Goal: Task Accomplishment & Management: Use online tool/utility

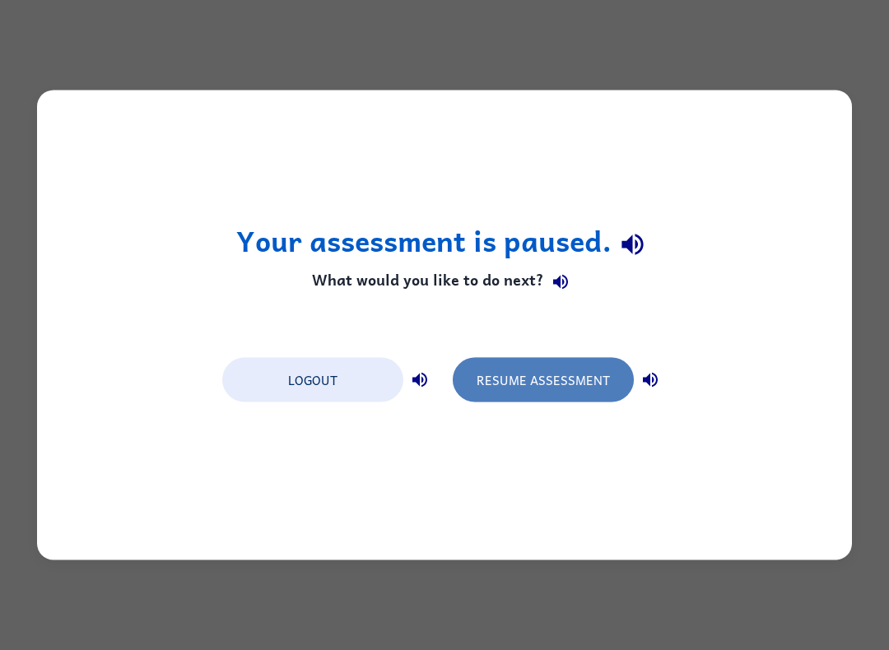
click at [568, 383] on button "Resume Assessment" at bounding box center [543, 380] width 181 height 44
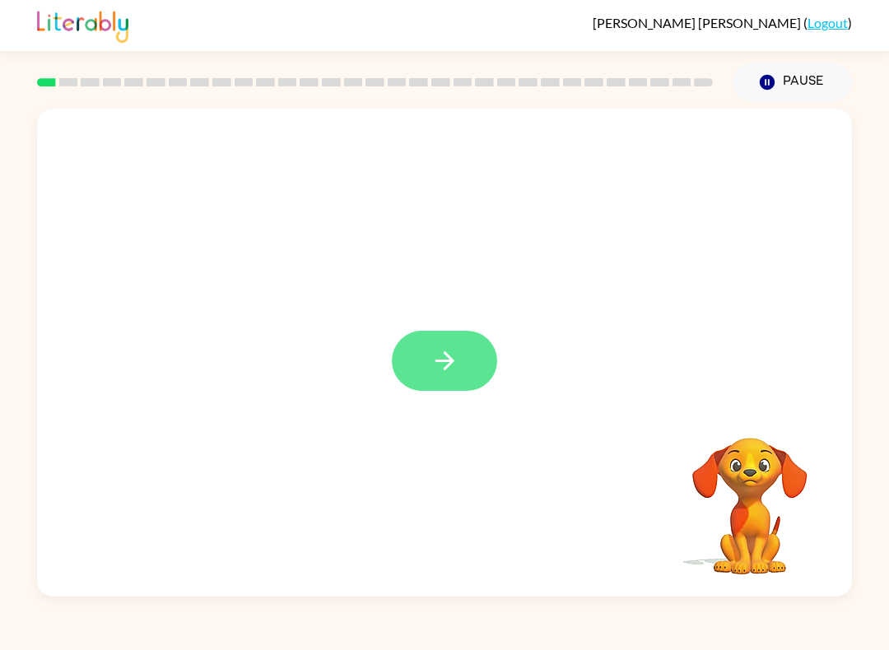
click at [412, 346] on button "button" at bounding box center [444, 361] width 105 height 60
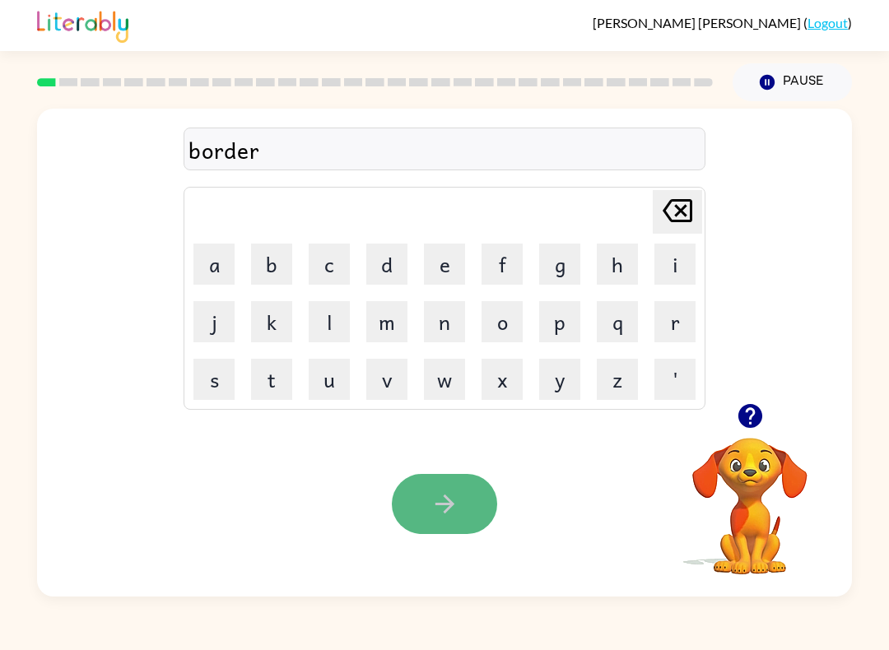
click at [422, 505] on button "button" at bounding box center [444, 504] width 105 height 60
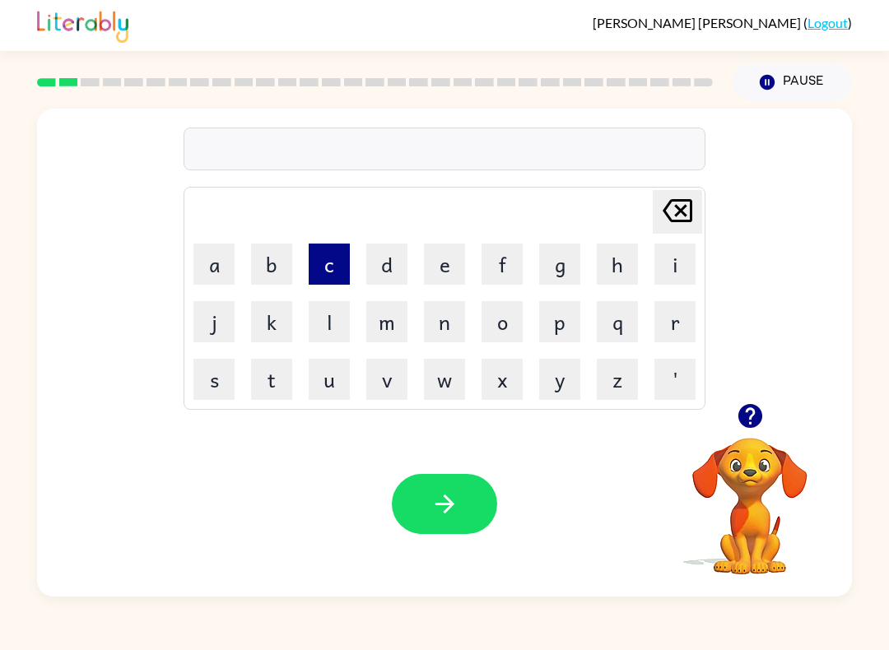
click at [327, 283] on button "c" at bounding box center [329, 264] width 41 height 41
click at [497, 324] on button "o" at bounding box center [502, 321] width 41 height 41
click at [341, 396] on button "u" at bounding box center [329, 379] width 41 height 41
click at [454, 335] on button "n" at bounding box center [444, 321] width 41 height 41
click at [283, 395] on button "t" at bounding box center [271, 379] width 41 height 41
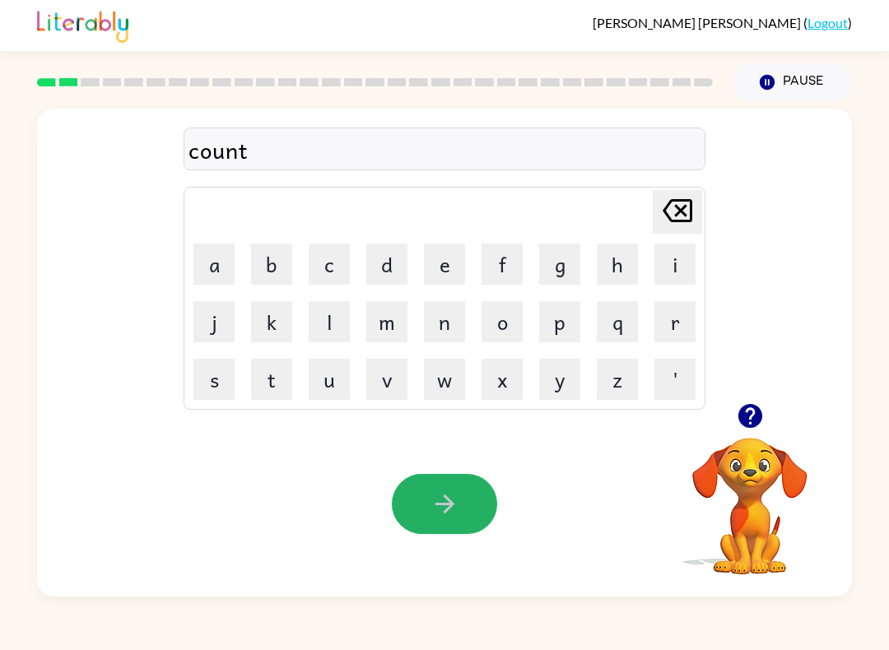
click at [419, 497] on button "button" at bounding box center [444, 504] width 105 height 60
click at [410, 508] on button "button" at bounding box center [444, 504] width 105 height 60
click at [435, 497] on icon "button" at bounding box center [445, 504] width 29 height 29
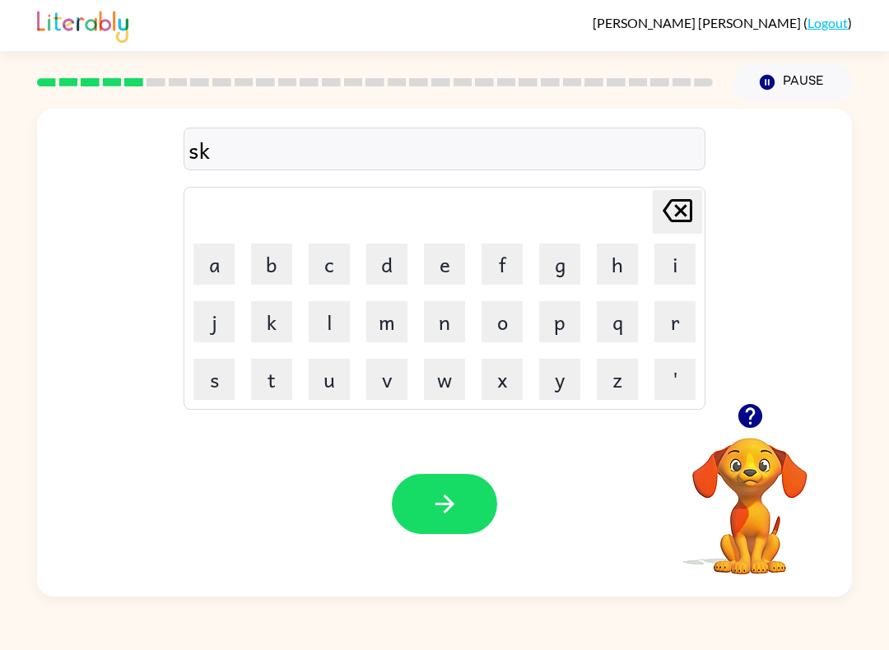
click at [692, 215] on icon at bounding box center [678, 210] width 30 height 23
click at [455, 494] on icon "button" at bounding box center [445, 504] width 29 height 29
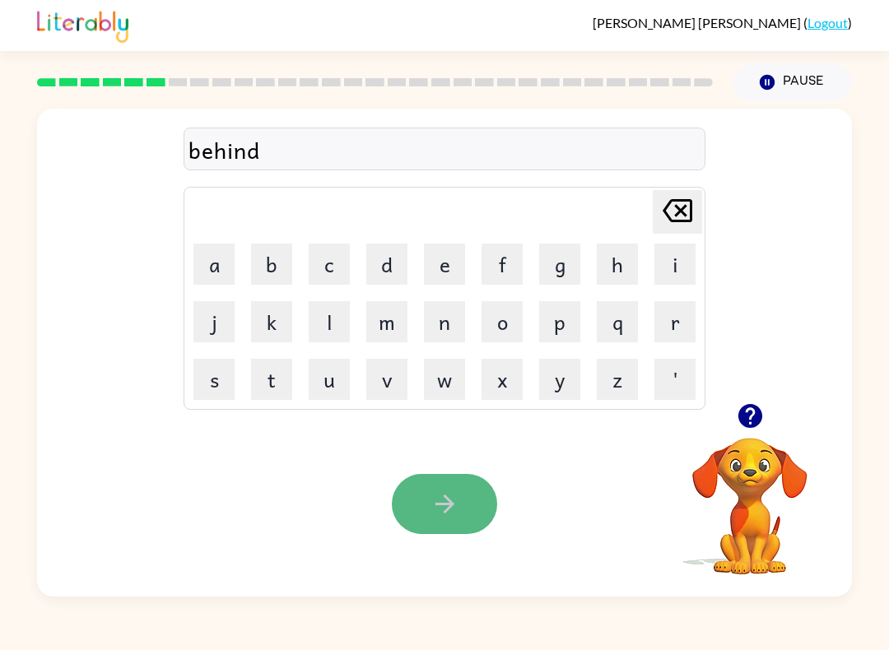
click at [446, 511] on icon "button" at bounding box center [444, 504] width 19 height 19
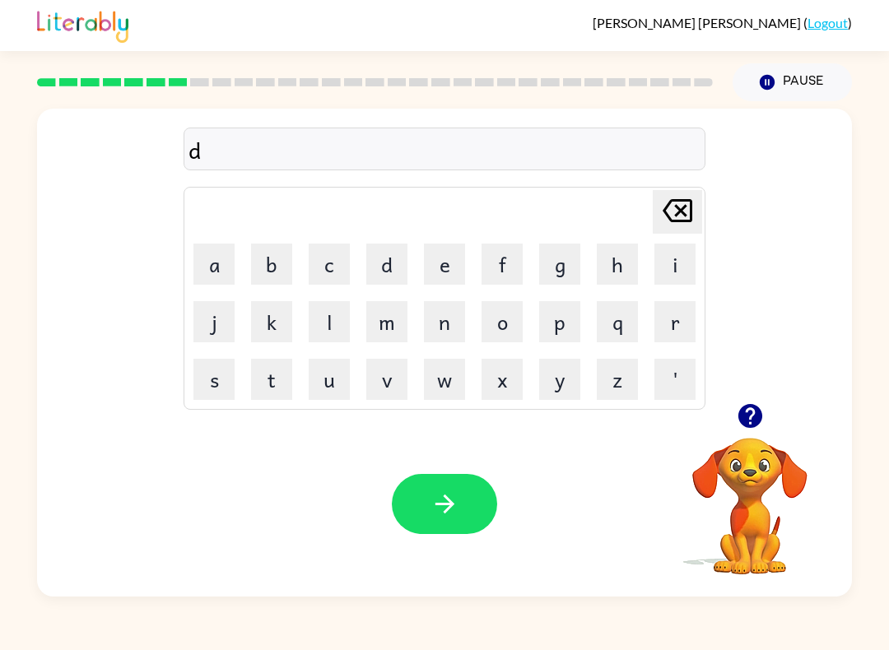
click at [671, 212] on icon "[PERSON_NAME] last character input" at bounding box center [678, 211] width 40 height 40
click at [677, 212] on icon "[PERSON_NAME] last character input" at bounding box center [678, 211] width 40 height 40
click at [467, 517] on button "button" at bounding box center [444, 504] width 105 height 60
click at [449, 254] on button "e" at bounding box center [444, 264] width 41 height 41
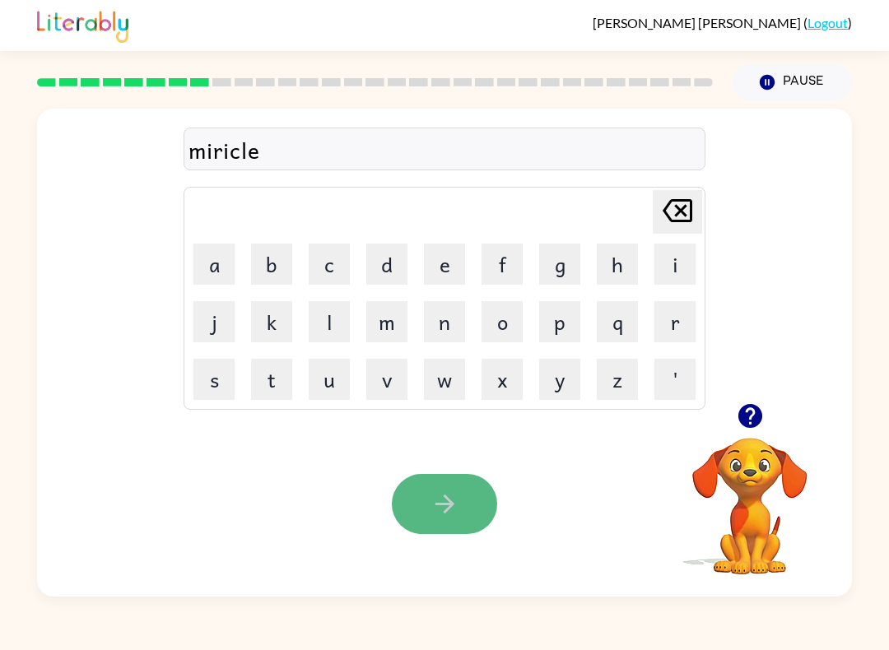
click at [445, 500] on icon "button" at bounding box center [445, 504] width 29 height 29
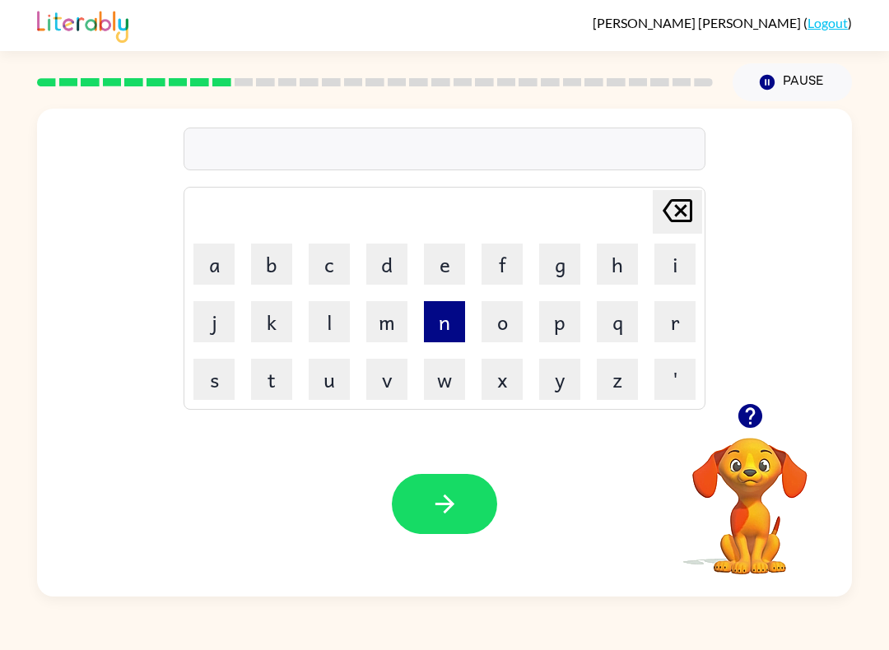
click at [439, 310] on button "n" at bounding box center [444, 321] width 41 height 41
click at [686, 268] on button "i" at bounding box center [675, 264] width 41 height 41
click at [270, 249] on button "b" at bounding box center [271, 264] width 41 height 41
click at [389, 329] on button "m" at bounding box center [386, 321] width 41 height 41
click at [284, 277] on button "b" at bounding box center [271, 264] width 41 height 41
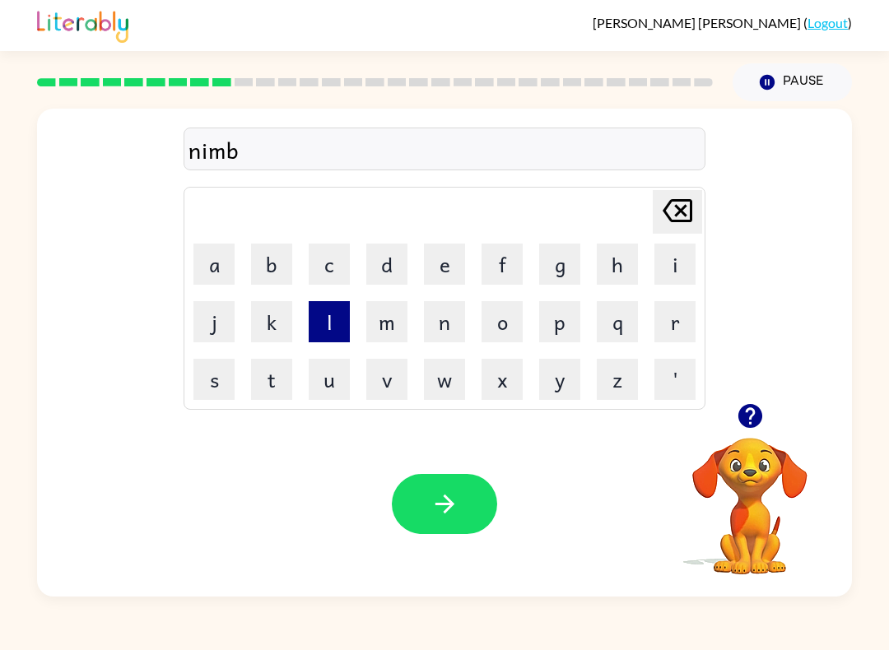
click at [331, 341] on button "l" at bounding box center [329, 321] width 41 height 41
click at [431, 251] on button "e" at bounding box center [444, 264] width 41 height 41
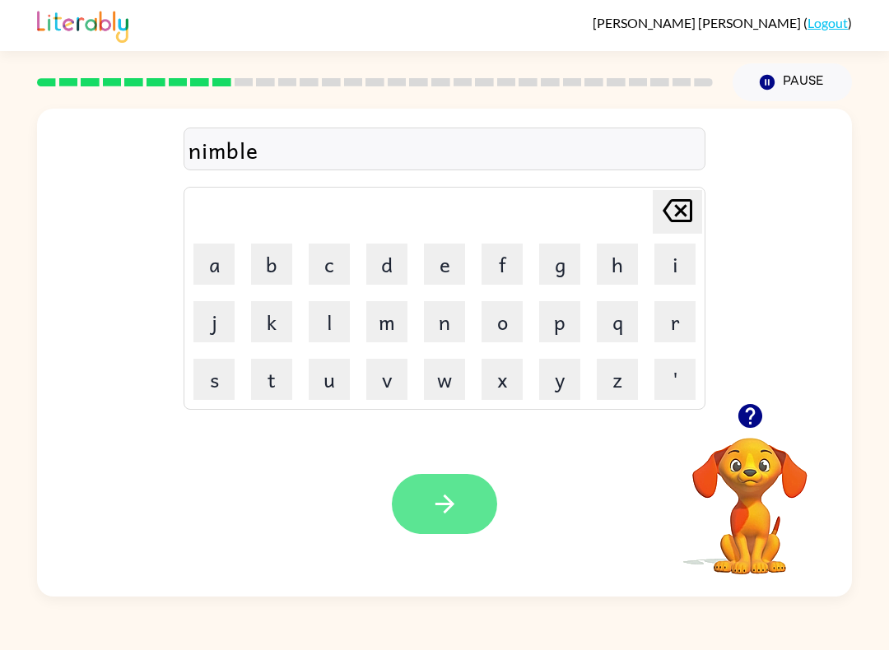
click at [441, 476] on button "button" at bounding box center [444, 504] width 105 height 60
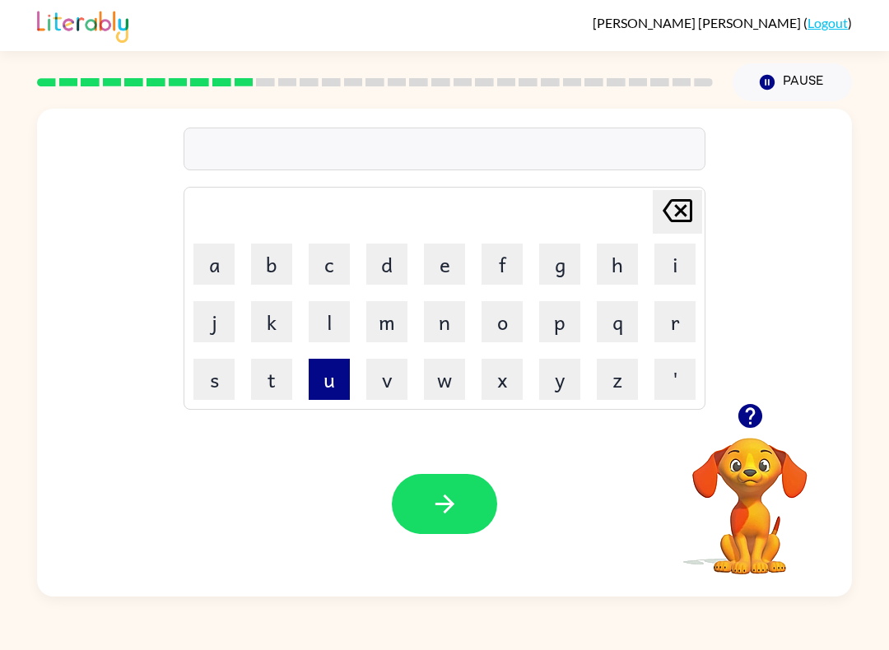
click at [338, 378] on button "u" at bounding box center [329, 379] width 41 height 41
click at [435, 333] on button "n" at bounding box center [444, 321] width 41 height 41
click at [507, 264] on button "f" at bounding box center [502, 264] width 41 height 41
click at [515, 326] on button "o" at bounding box center [502, 321] width 41 height 41
click at [337, 322] on button "l" at bounding box center [329, 321] width 41 height 41
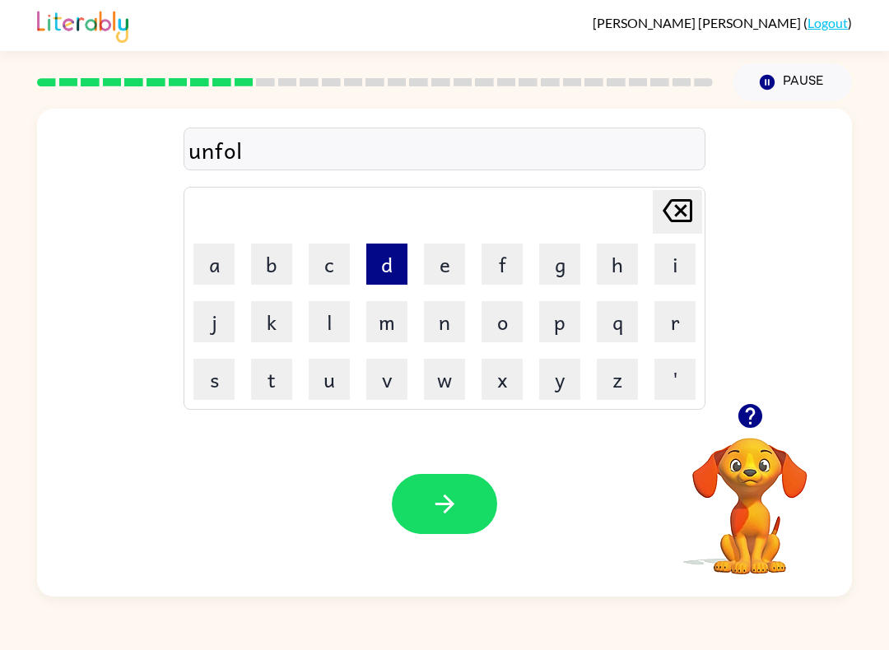
click at [376, 259] on button "d" at bounding box center [386, 264] width 41 height 41
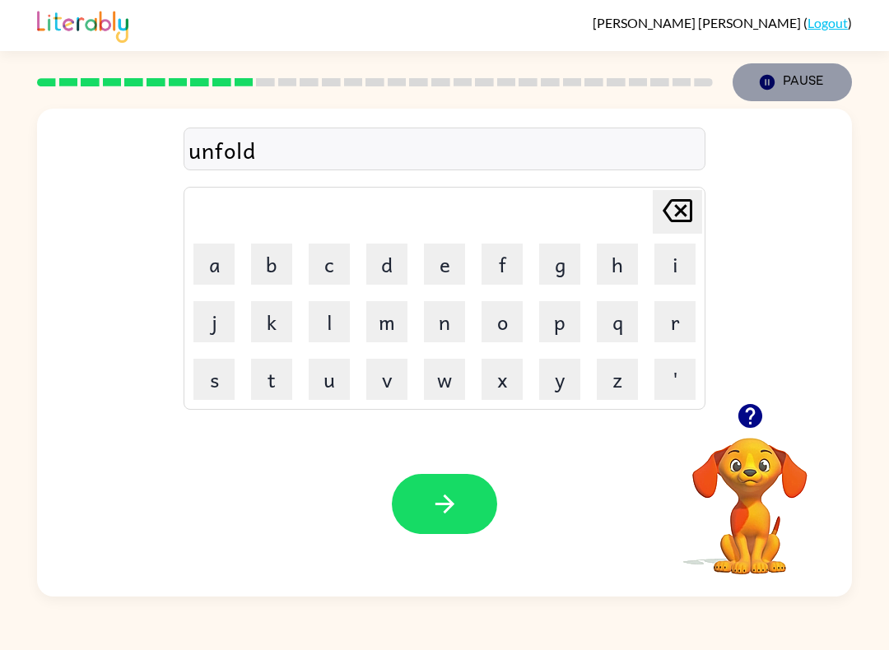
click at [814, 73] on button "Pause Pause" at bounding box center [792, 82] width 119 height 38
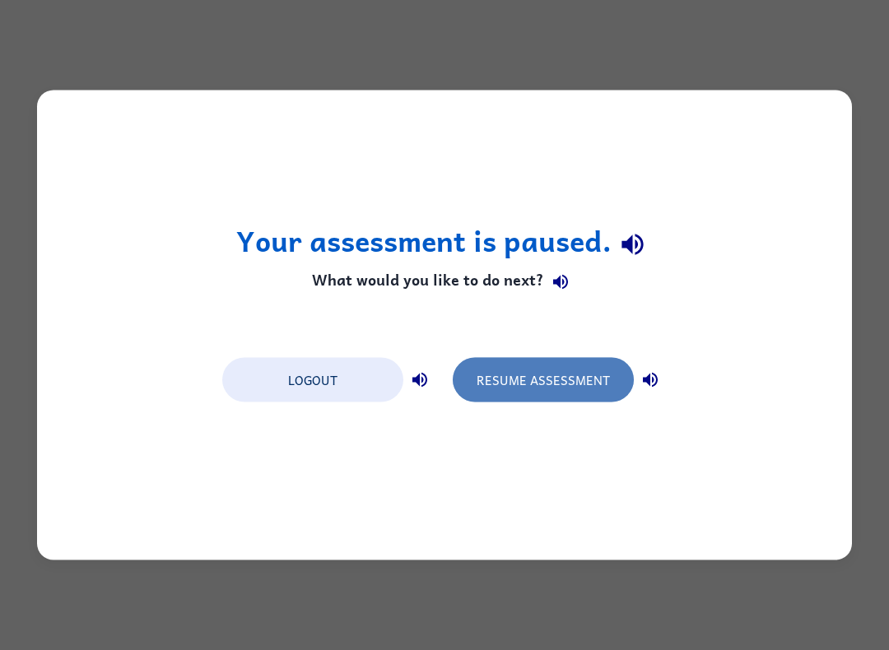
click at [563, 369] on button "Resume Assessment" at bounding box center [543, 380] width 181 height 44
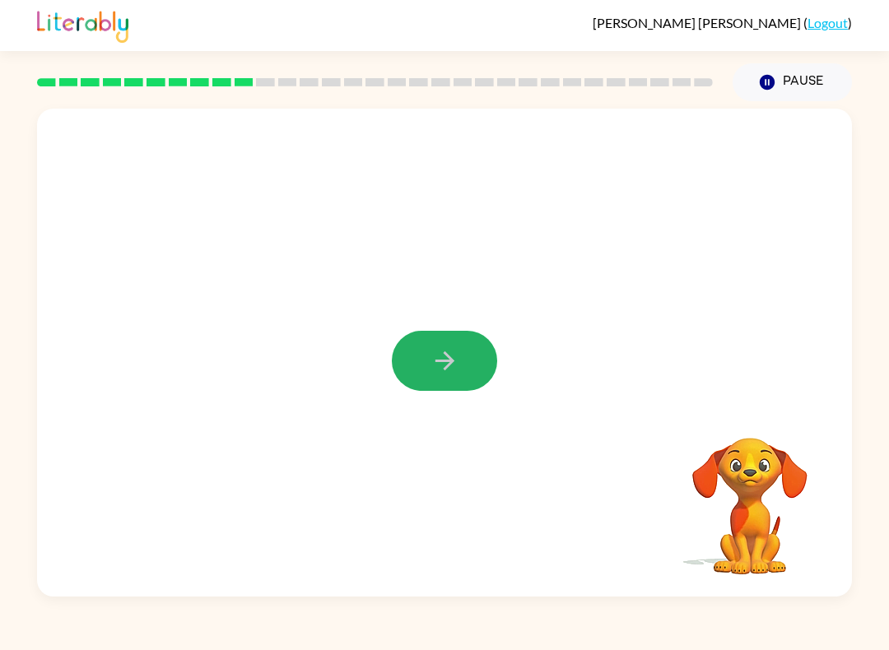
click at [454, 372] on icon "button" at bounding box center [445, 361] width 29 height 29
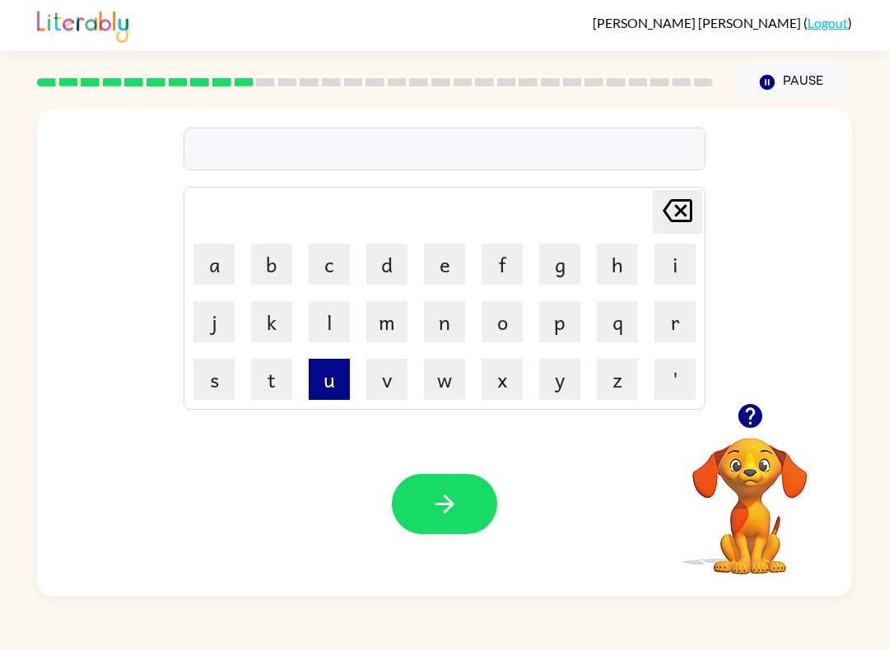
click at [324, 387] on button "u" at bounding box center [329, 379] width 41 height 41
click at [507, 259] on button "f" at bounding box center [502, 264] width 41 height 41
click at [509, 325] on button "o" at bounding box center [502, 321] width 41 height 41
click at [319, 335] on button "l" at bounding box center [329, 321] width 41 height 41
click at [378, 276] on button "d" at bounding box center [386, 264] width 41 height 41
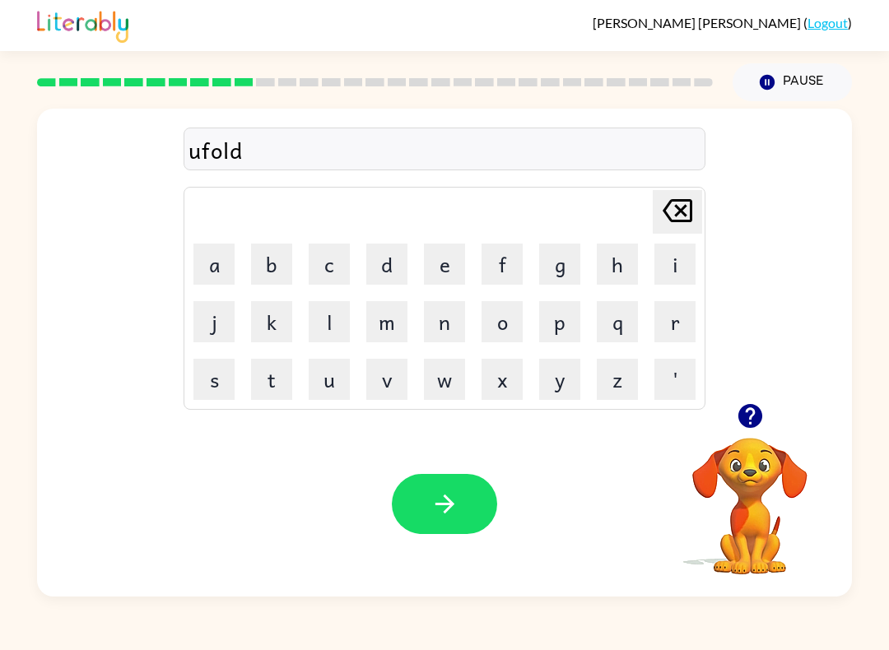
click at [455, 526] on button "button" at bounding box center [444, 504] width 105 height 60
click at [711, 513] on video "Your browser must support playing .mp4 files to use Literably. Please try using…" at bounding box center [750, 495] width 165 height 165
click at [781, 473] on video "Your browser must support playing .mp4 files to use Literably. Please try using…" at bounding box center [750, 495] width 165 height 165
click at [807, 66] on button "Pause Pause" at bounding box center [792, 82] width 119 height 38
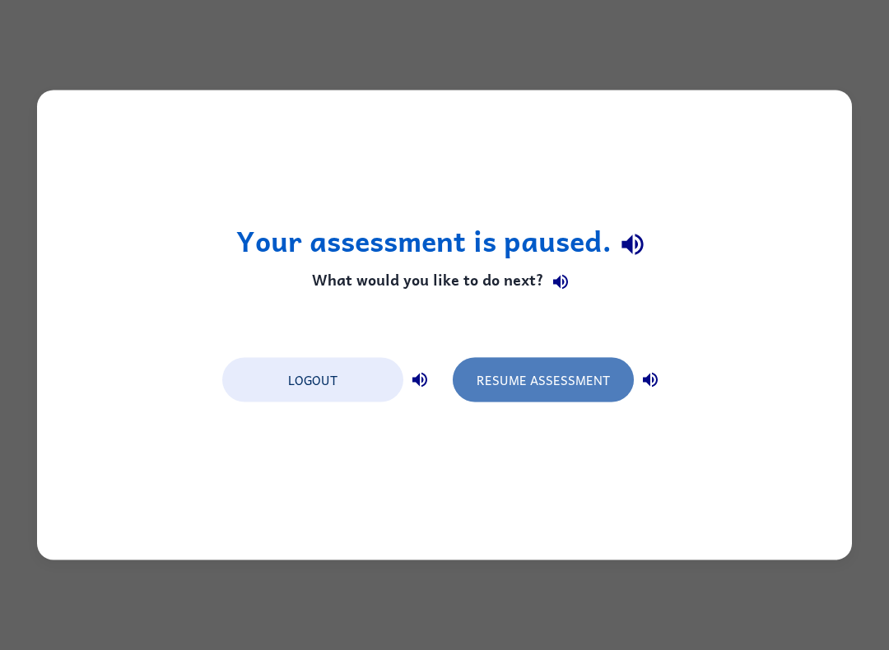
click at [562, 394] on button "Resume Assessment" at bounding box center [543, 380] width 181 height 44
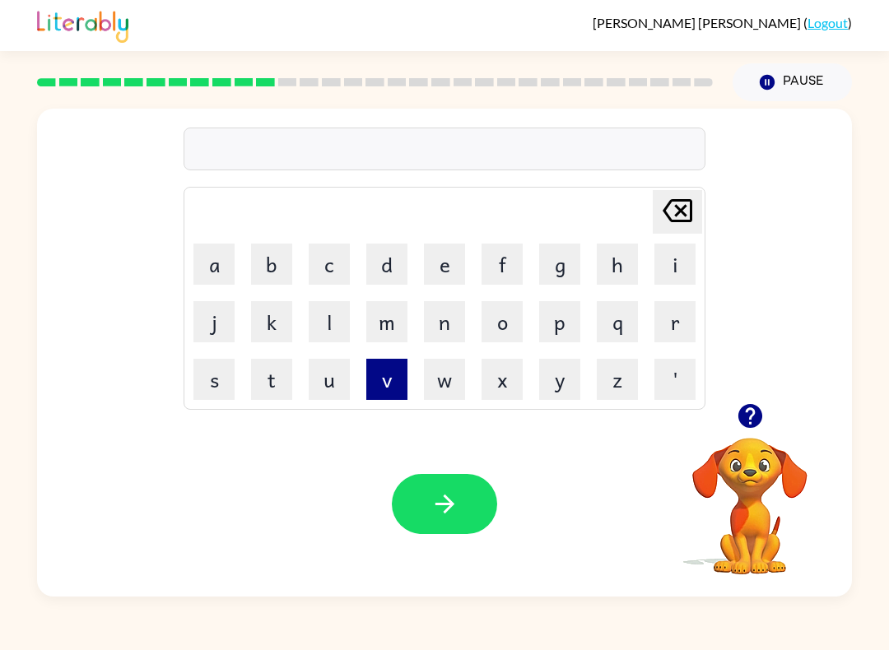
click at [384, 373] on button "v" at bounding box center [386, 379] width 41 height 41
click at [501, 325] on button "o" at bounding box center [502, 321] width 41 height 41
click at [278, 394] on button "t" at bounding box center [271, 379] width 41 height 41
click at [451, 266] on button "e" at bounding box center [444, 264] width 41 height 41
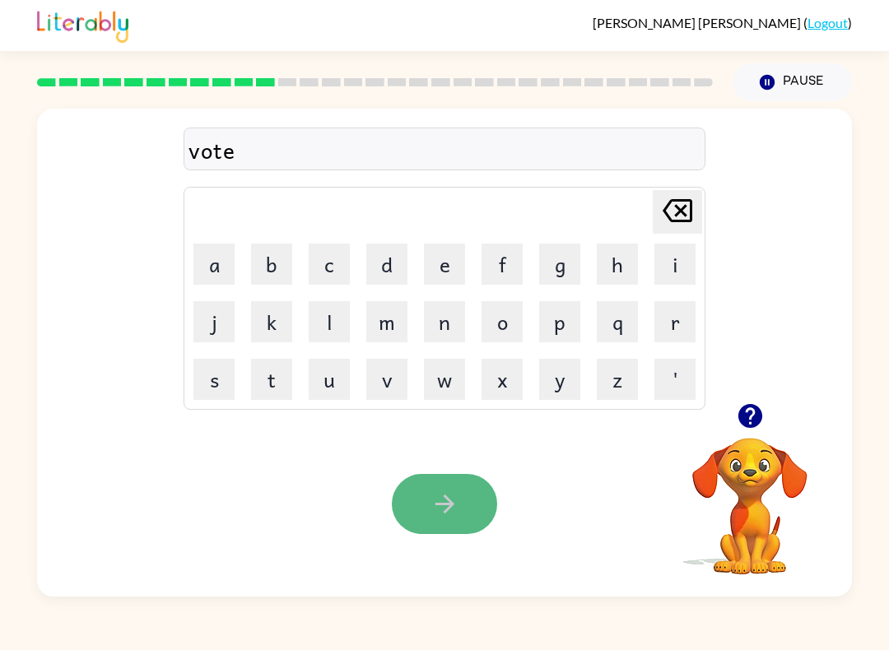
click at [424, 501] on button "button" at bounding box center [444, 504] width 105 height 60
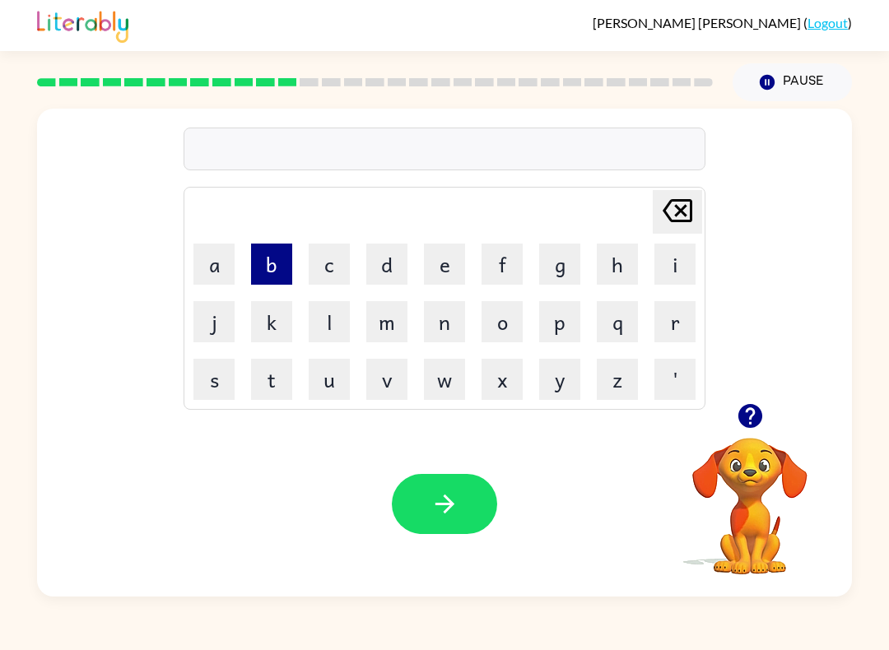
click at [288, 261] on button "b" at bounding box center [271, 264] width 41 height 41
click at [462, 268] on button "e" at bounding box center [444, 264] width 41 height 41
click at [392, 265] on button "d" at bounding box center [386, 264] width 41 height 41
click at [291, 387] on button "t" at bounding box center [271, 379] width 41 height 41
click at [676, 277] on button "i" at bounding box center [675, 264] width 41 height 41
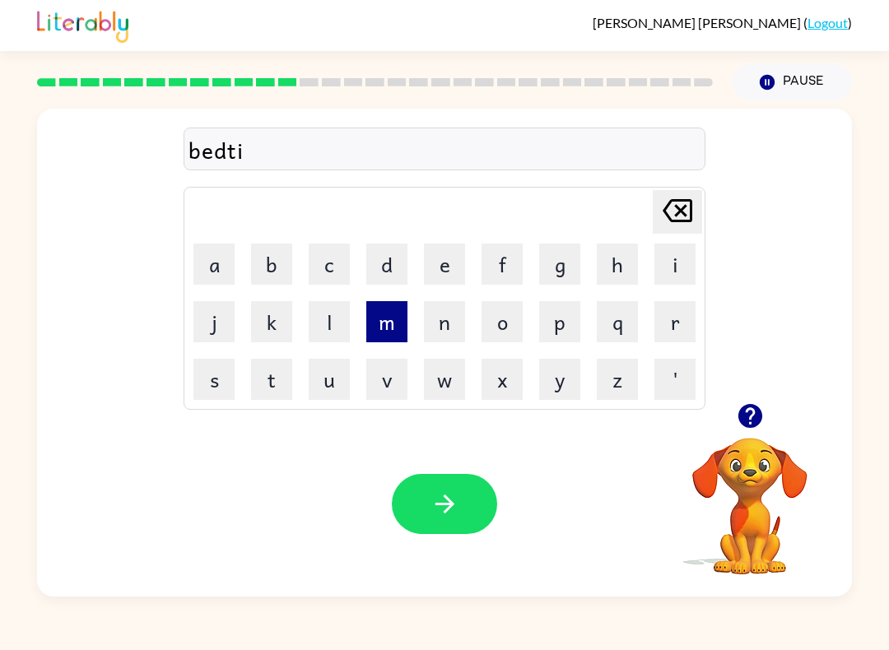
click at [386, 324] on button "m" at bounding box center [386, 321] width 41 height 41
click at [452, 266] on button "e" at bounding box center [444, 264] width 41 height 41
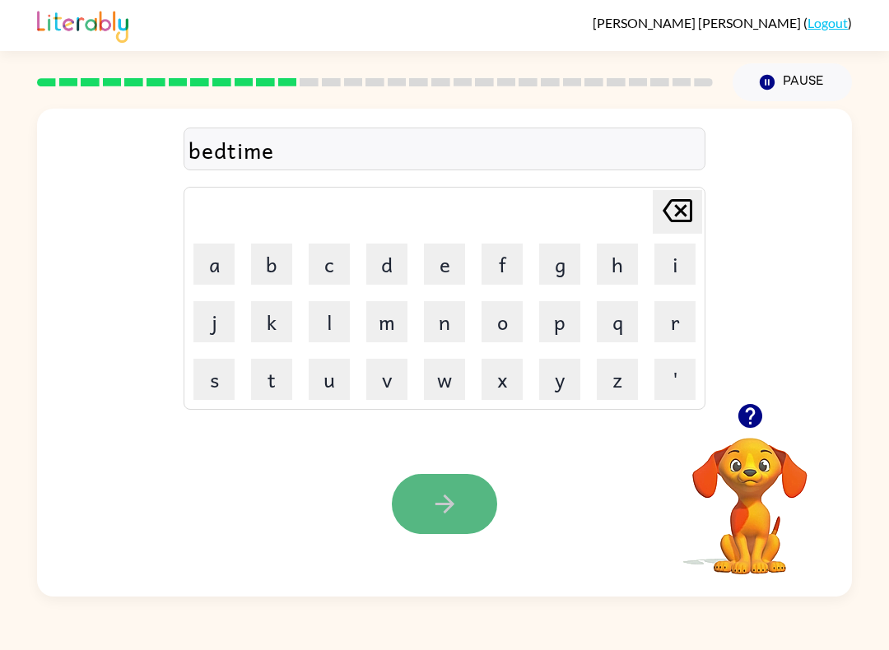
click at [434, 511] on icon "button" at bounding box center [445, 504] width 29 height 29
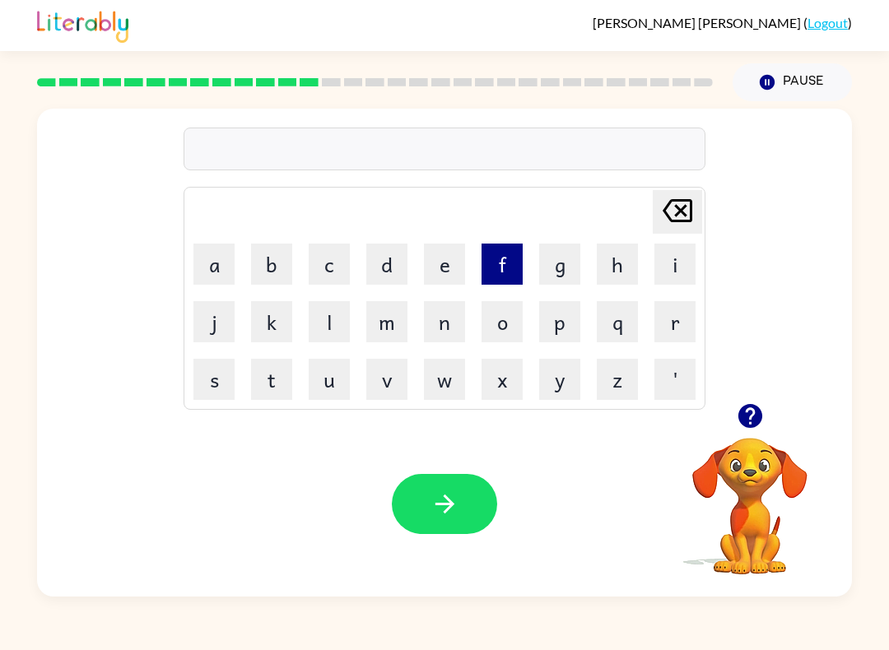
click at [497, 280] on button "f" at bounding box center [502, 264] width 41 height 41
click at [678, 270] on button "i" at bounding box center [675, 264] width 41 height 41
click at [282, 372] on button "t" at bounding box center [271, 379] width 41 height 41
click at [442, 302] on button "n" at bounding box center [444, 321] width 41 height 41
click at [454, 273] on button "e" at bounding box center [444, 264] width 41 height 41
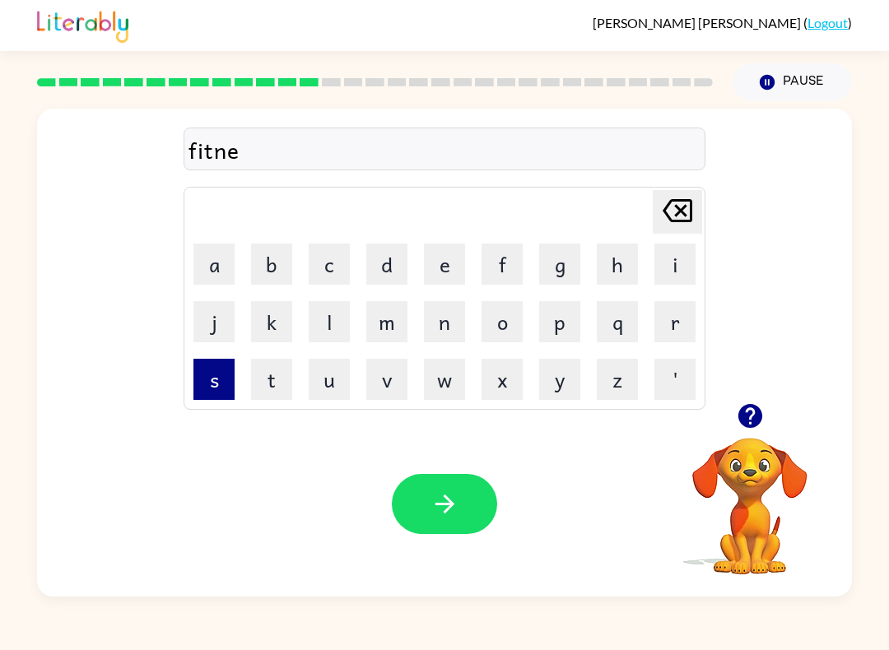
click at [217, 382] on button "s" at bounding box center [214, 379] width 41 height 41
click at [223, 379] on button "s" at bounding box center [214, 379] width 41 height 41
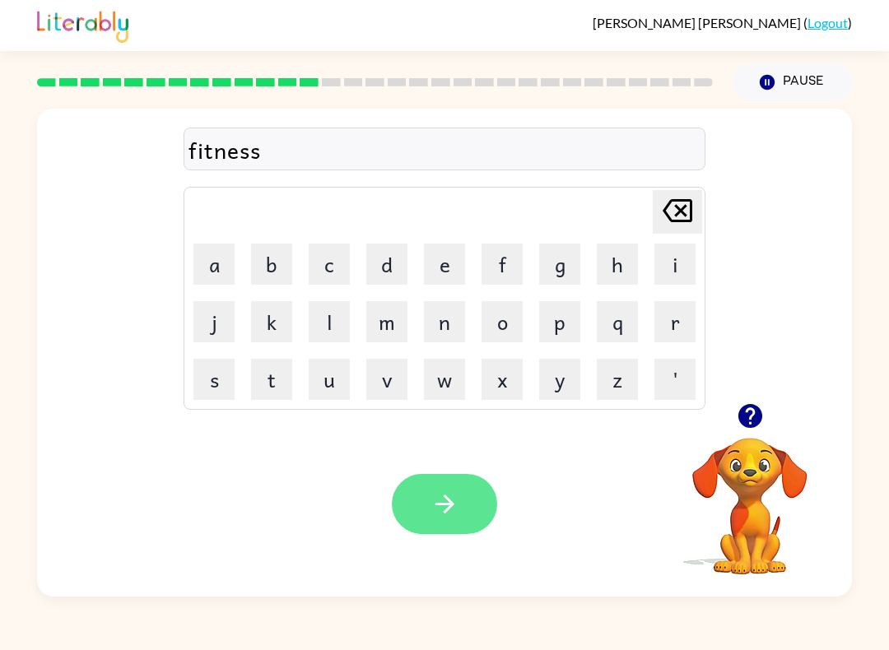
click at [443, 492] on icon "button" at bounding box center [445, 504] width 29 height 29
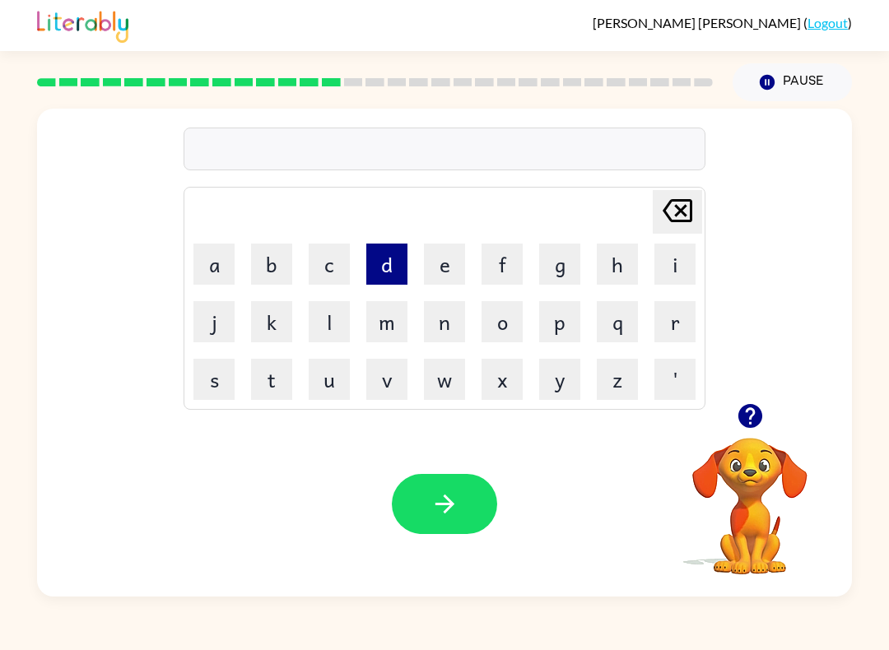
click at [396, 270] on button "d" at bounding box center [386, 264] width 41 height 41
click at [441, 254] on button "e" at bounding box center [444, 264] width 41 height 41
click at [346, 329] on button "l" at bounding box center [329, 321] width 41 height 41
click at [217, 267] on button "a" at bounding box center [214, 264] width 41 height 41
click at [553, 382] on button "y" at bounding box center [559, 379] width 41 height 41
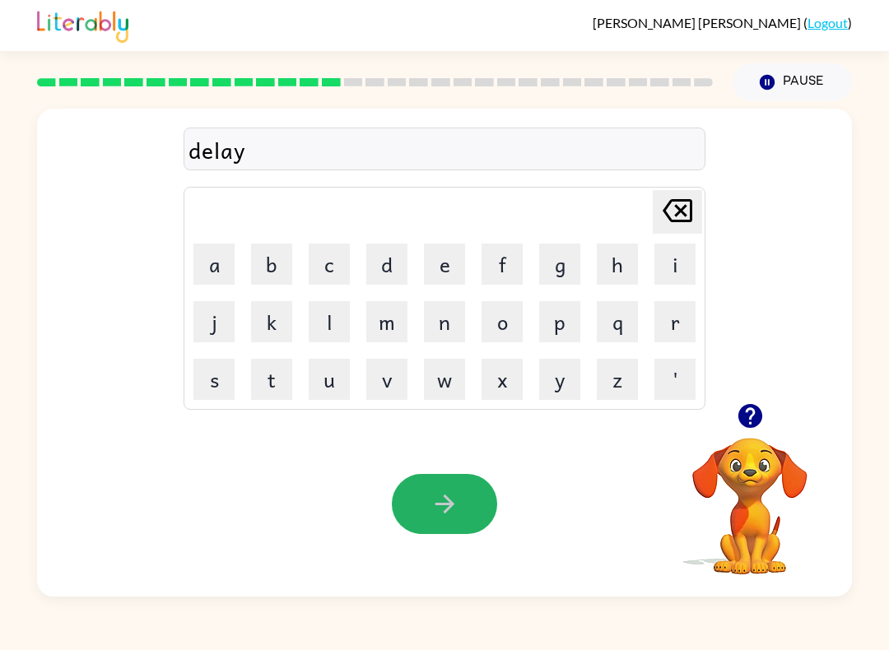
click at [452, 499] on icon "button" at bounding box center [445, 504] width 29 height 29
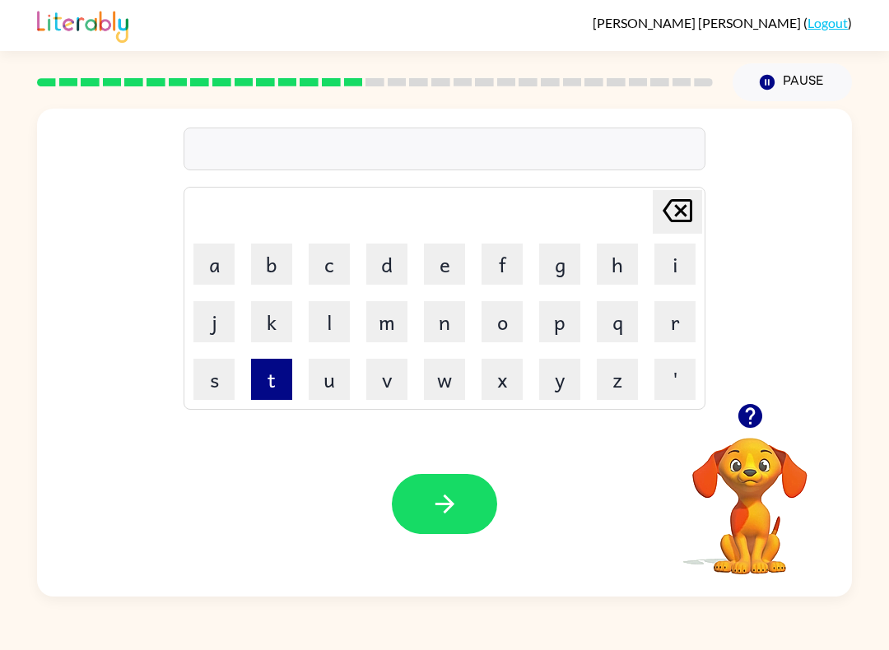
click at [275, 377] on button "t" at bounding box center [271, 379] width 41 height 41
click at [450, 268] on button "e" at bounding box center [444, 264] width 41 height 41
click at [681, 327] on button "r" at bounding box center [675, 321] width 41 height 41
click at [397, 326] on button "m" at bounding box center [386, 321] width 41 height 41
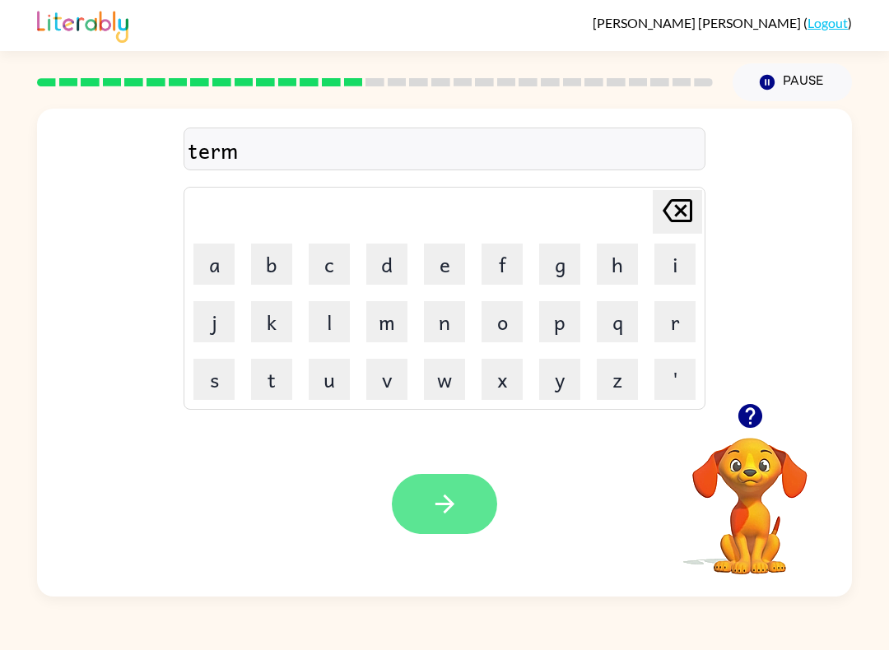
click at [450, 506] on icon "button" at bounding box center [445, 504] width 29 height 29
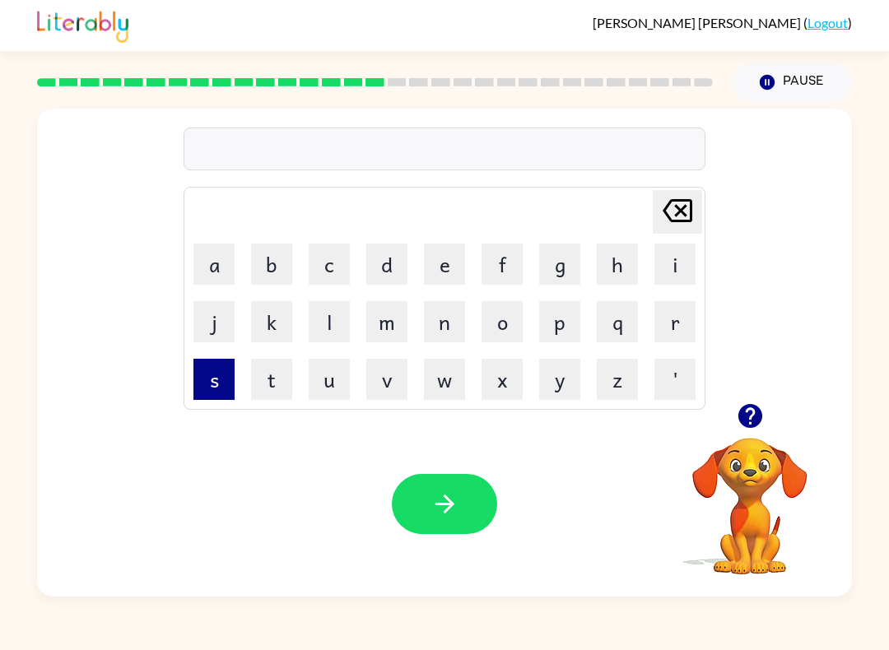
click at [212, 380] on button "s" at bounding box center [214, 379] width 41 height 41
click at [450, 269] on button "e" at bounding box center [444, 264] width 41 height 41
click at [278, 389] on button "t" at bounding box center [271, 379] width 41 height 41
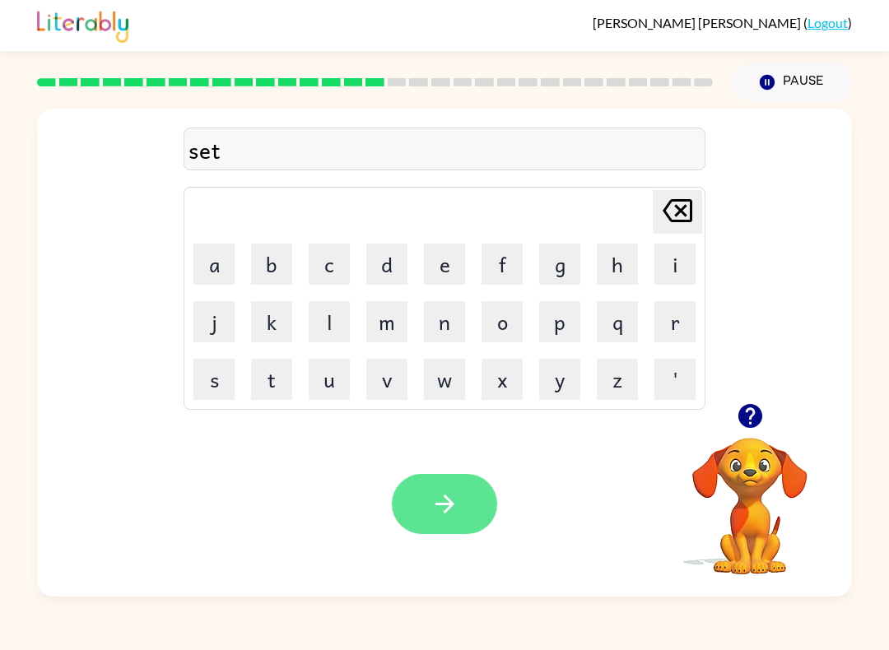
click at [455, 515] on icon "button" at bounding box center [445, 504] width 29 height 29
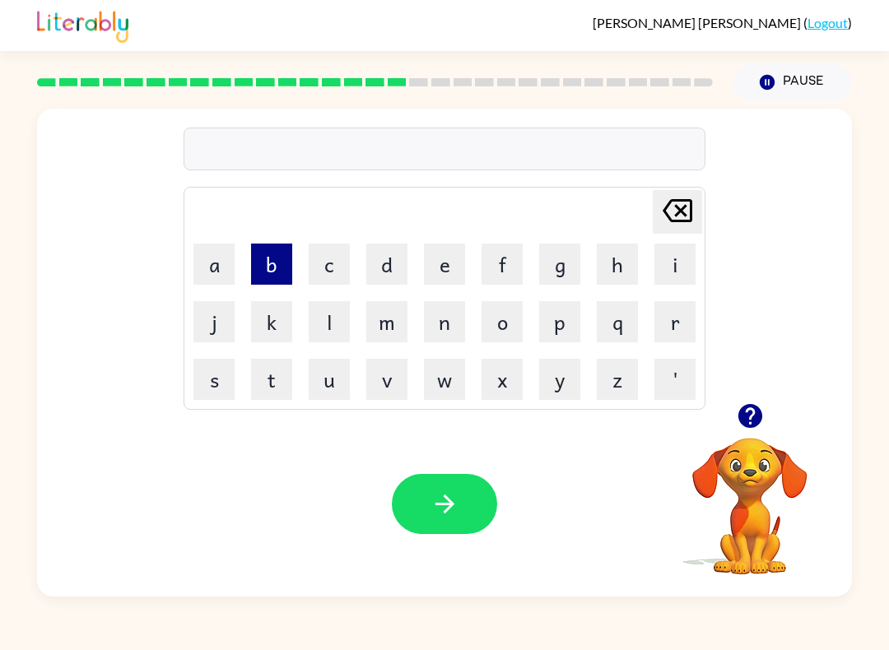
click at [265, 263] on button "b" at bounding box center [271, 264] width 41 height 41
click at [443, 274] on button "e" at bounding box center [444, 264] width 41 height 41
drag, startPoint x: 697, startPoint y: 329, endPoint x: 688, endPoint y: 357, distance: 30.2
click at [696, 327] on td "r" at bounding box center [675, 322] width 56 height 56
click at [682, 328] on button "r" at bounding box center [675, 321] width 41 height 41
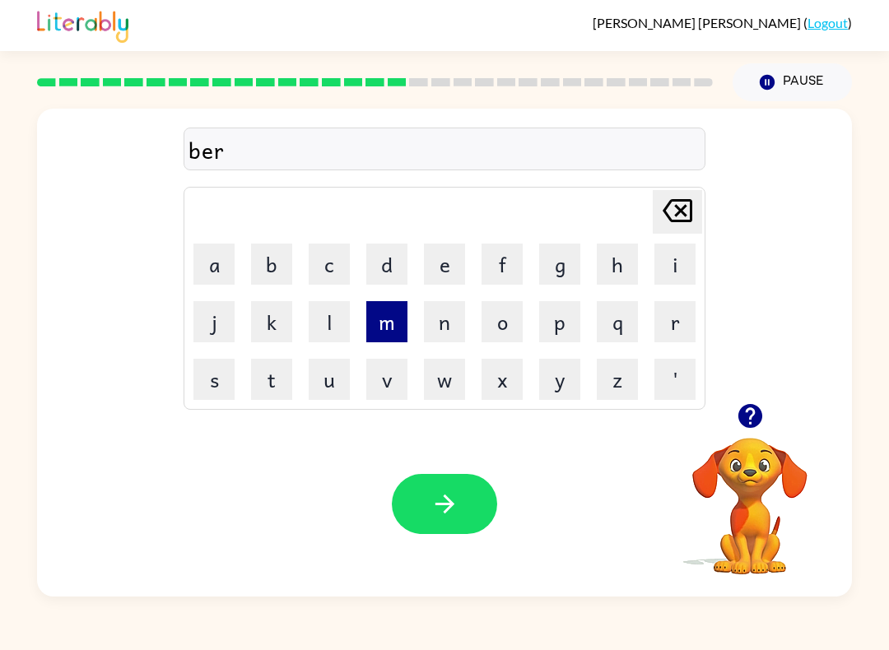
click at [392, 319] on button "m" at bounding box center [386, 321] width 41 height 41
click at [681, 257] on button "i" at bounding box center [675, 264] width 41 height 41
click at [428, 336] on button "n" at bounding box center [444, 321] width 41 height 41
click at [552, 282] on button "g" at bounding box center [559, 264] width 41 height 41
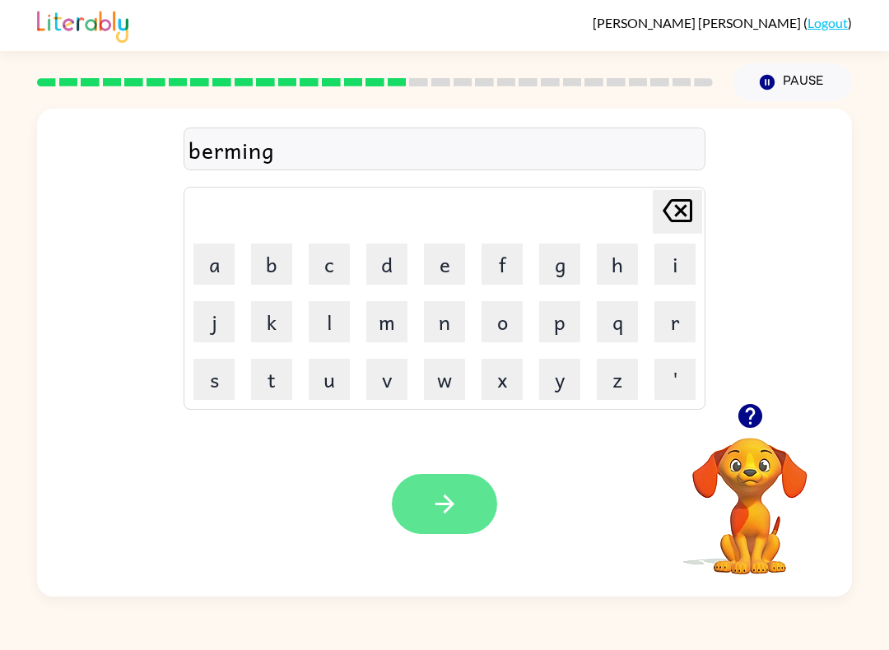
click at [437, 502] on icon "button" at bounding box center [445, 504] width 29 height 29
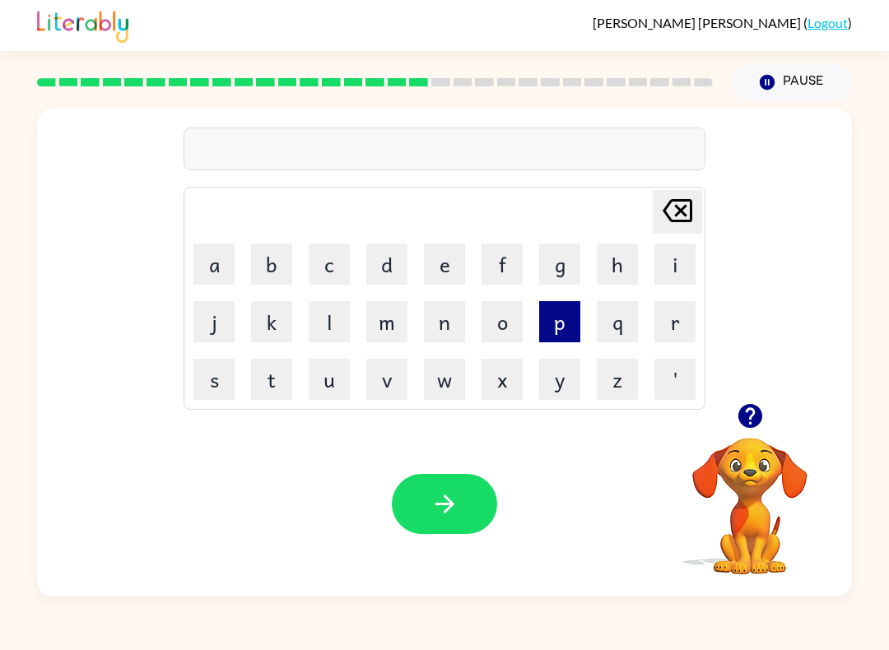
click at [567, 319] on button "p" at bounding box center [559, 321] width 41 height 41
click at [333, 324] on button "l" at bounding box center [329, 321] width 41 height 41
click at [219, 251] on button "a" at bounding box center [214, 264] width 41 height 41
click at [221, 384] on button "s" at bounding box center [214, 379] width 41 height 41
click at [287, 385] on button "t" at bounding box center [271, 379] width 41 height 41
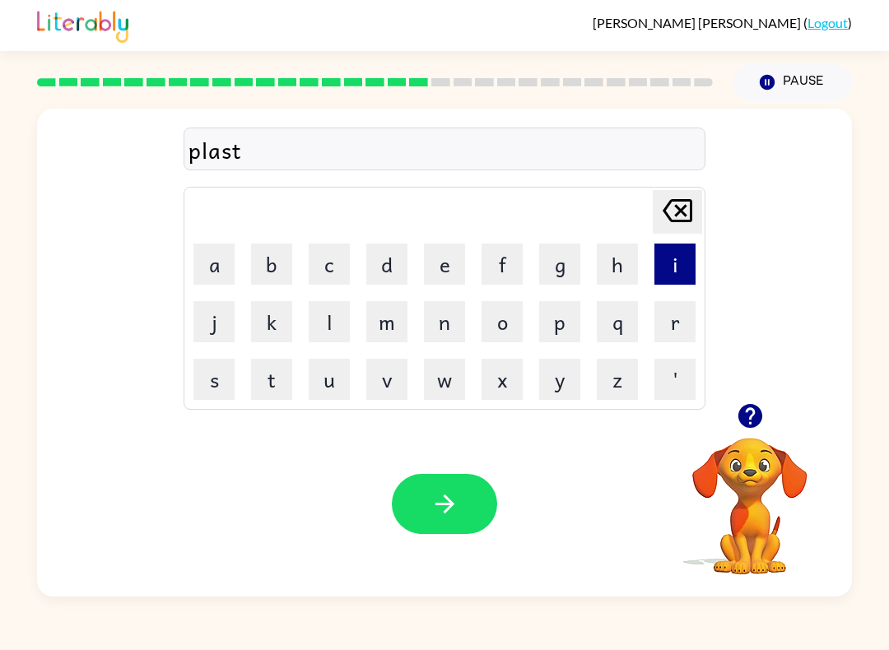
click at [688, 268] on button "i" at bounding box center [675, 264] width 41 height 41
click at [327, 262] on button "c" at bounding box center [329, 264] width 41 height 41
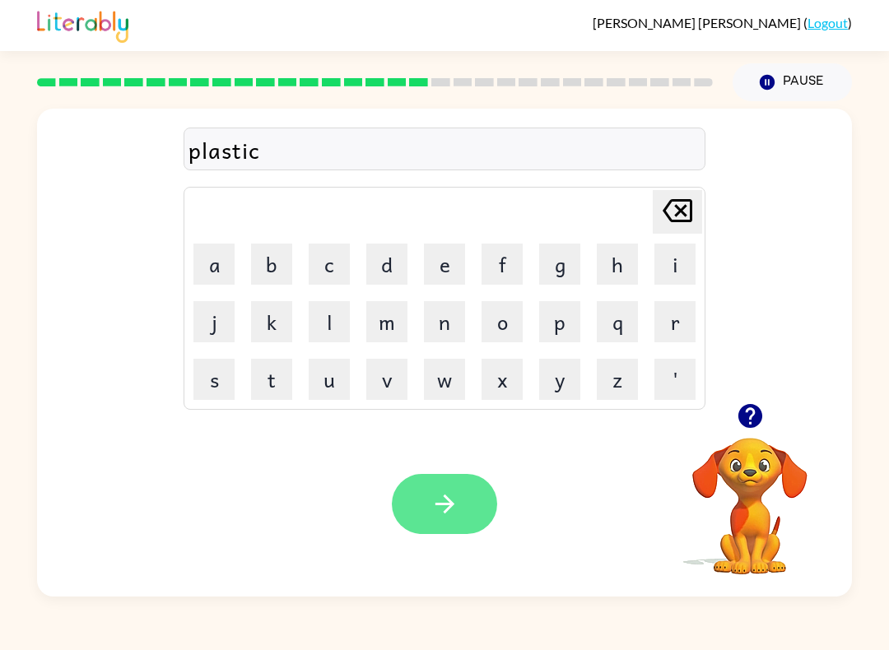
click at [461, 503] on button "button" at bounding box center [444, 504] width 105 height 60
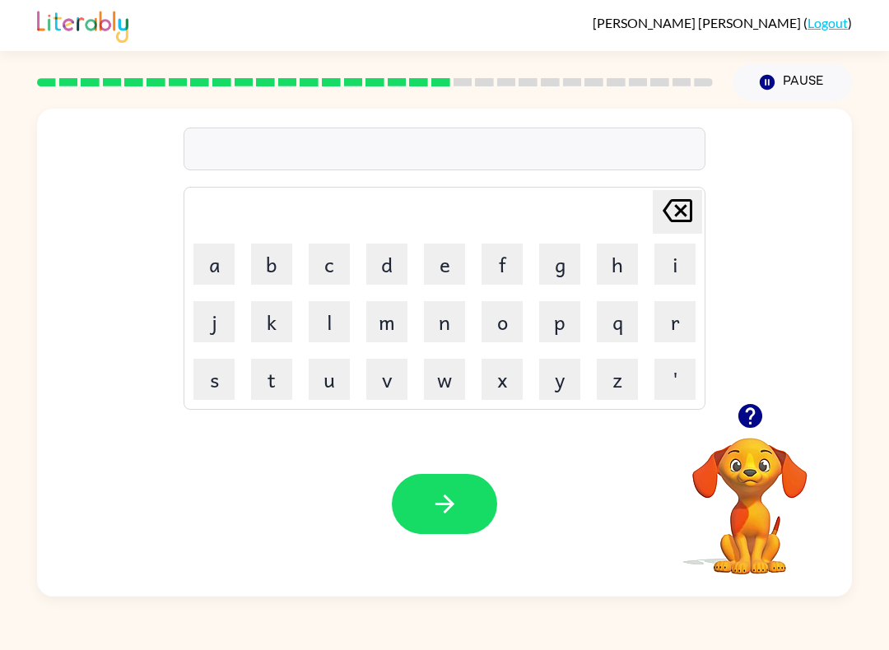
click at [637, 96] on div at bounding box center [375, 83] width 696 height 58
click at [395, 260] on button "d" at bounding box center [386, 264] width 41 height 41
click at [680, 272] on button "i" at bounding box center [675, 264] width 41 height 41
click at [226, 379] on button "s" at bounding box center [214, 379] width 41 height 41
click at [564, 340] on button "p" at bounding box center [559, 321] width 41 height 41
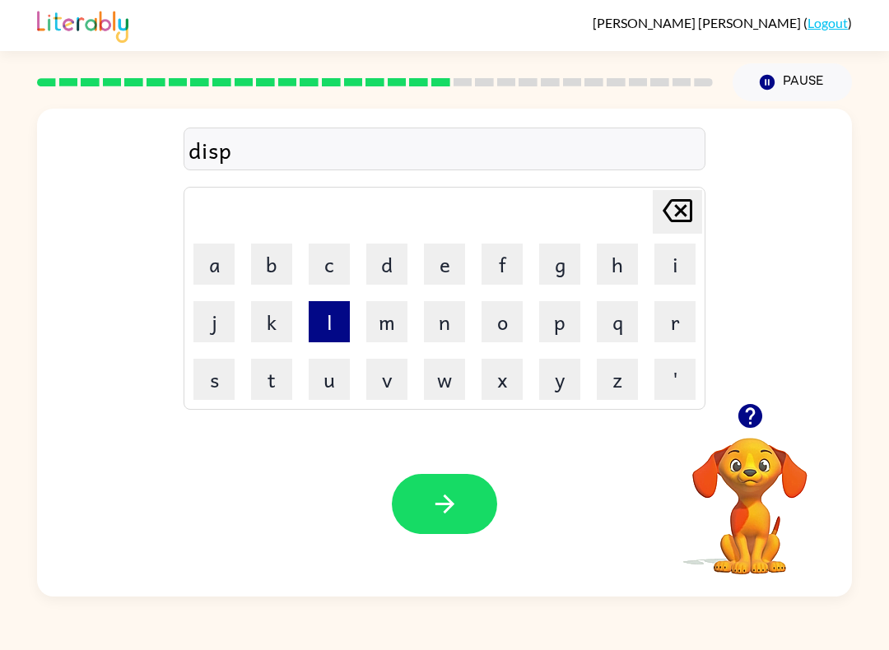
click at [335, 318] on button "l" at bounding box center [329, 321] width 41 height 41
click at [218, 268] on button "a" at bounding box center [214, 264] width 41 height 41
click at [564, 384] on button "y" at bounding box center [559, 379] width 41 height 41
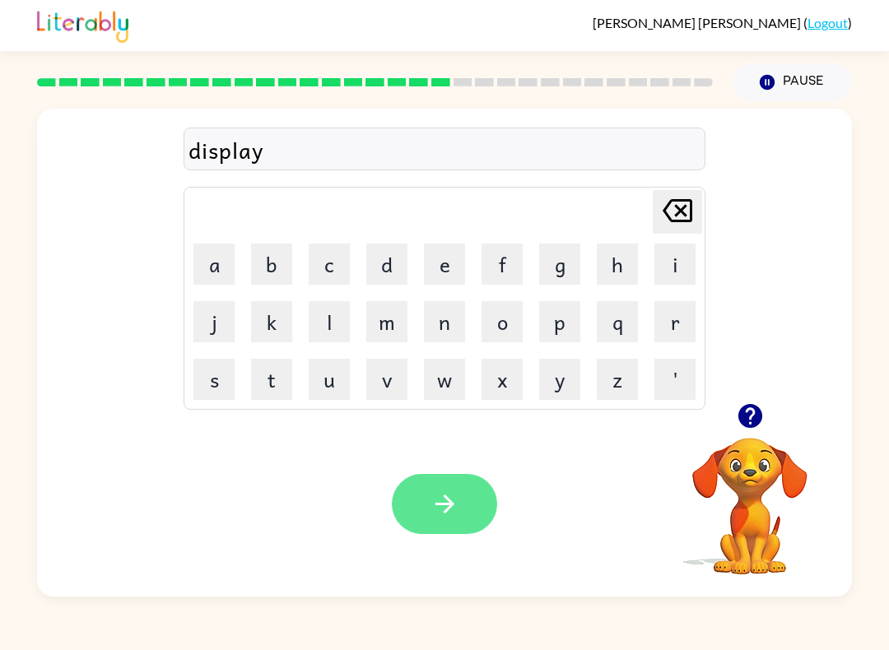
click at [484, 508] on button "button" at bounding box center [444, 504] width 105 height 60
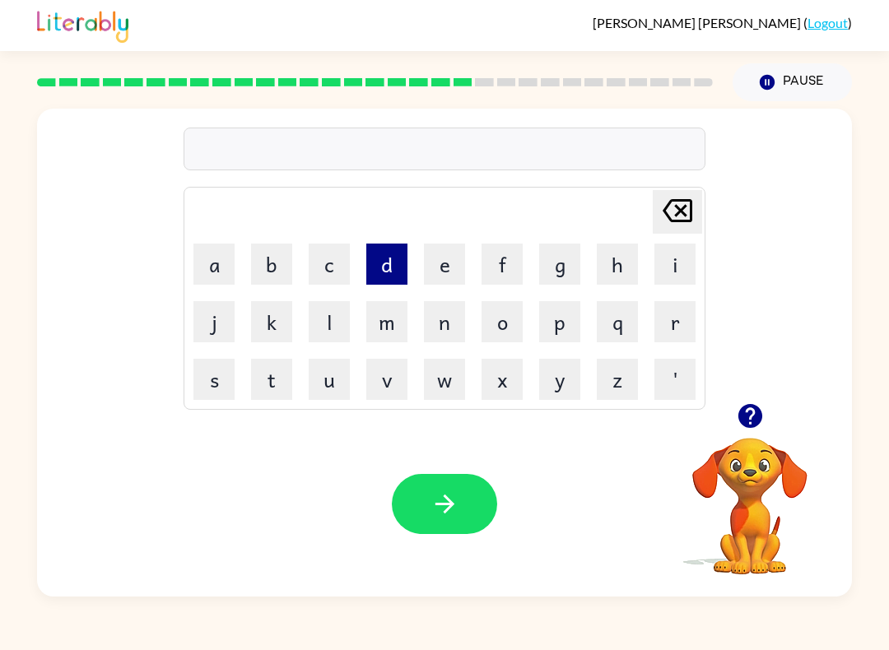
click at [390, 265] on button "d" at bounding box center [386, 264] width 41 height 41
click at [326, 380] on button "u" at bounding box center [329, 379] width 41 height 41
click at [221, 383] on button "s" at bounding box center [214, 379] width 41 height 41
click at [291, 380] on button "t" at bounding box center [271, 379] width 41 height 41
click at [445, 277] on button "e" at bounding box center [444, 264] width 41 height 41
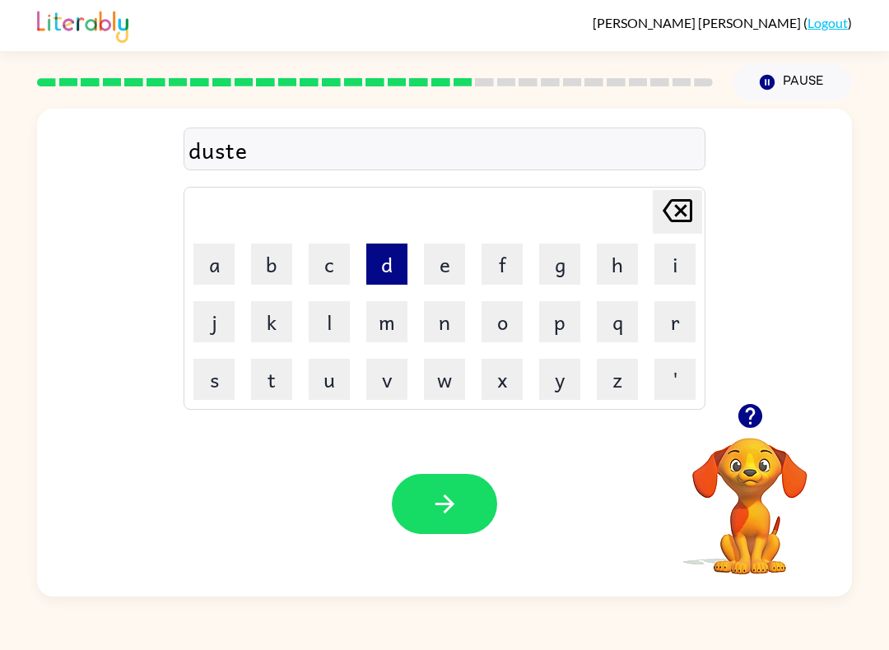
click at [383, 273] on button "d" at bounding box center [386, 264] width 41 height 41
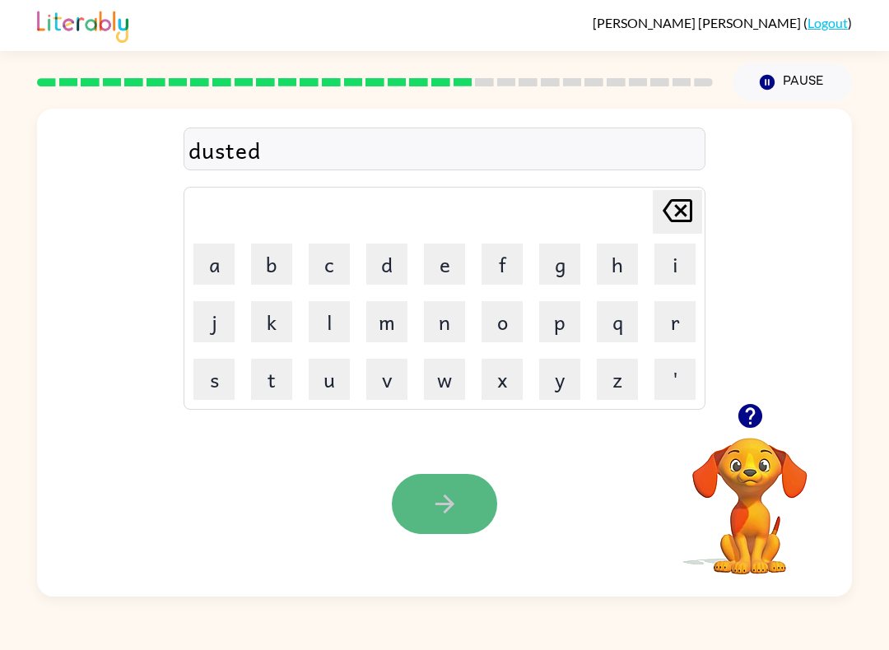
click at [455, 501] on icon "button" at bounding box center [445, 504] width 29 height 29
click at [457, 506] on icon "button" at bounding box center [445, 504] width 29 height 29
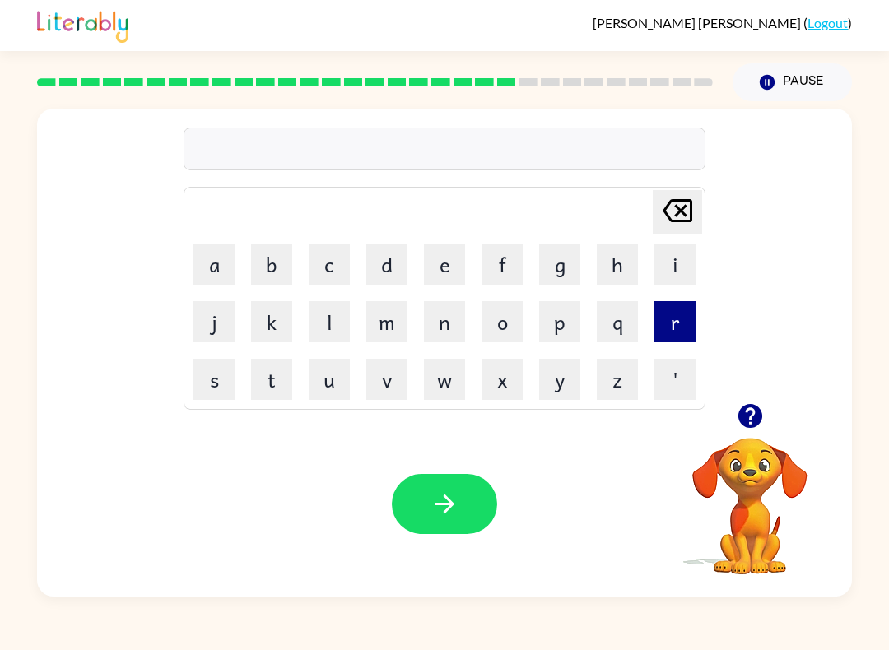
click at [684, 324] on button "r" at bounding box center [675, 321] width 41 height 41
click at [215, 267] on button "a" at bounding box center [214, 264] width 41 height 41
click at [679, 266] on button "i" at bounding box center [675, 264] width 41 height 41
click at [454, 332] on button "n" at bounding box center [444, 321] width 41 height 41
click at [338, 264] on button "c" at bounding box center [329, 264] width 41 height 41
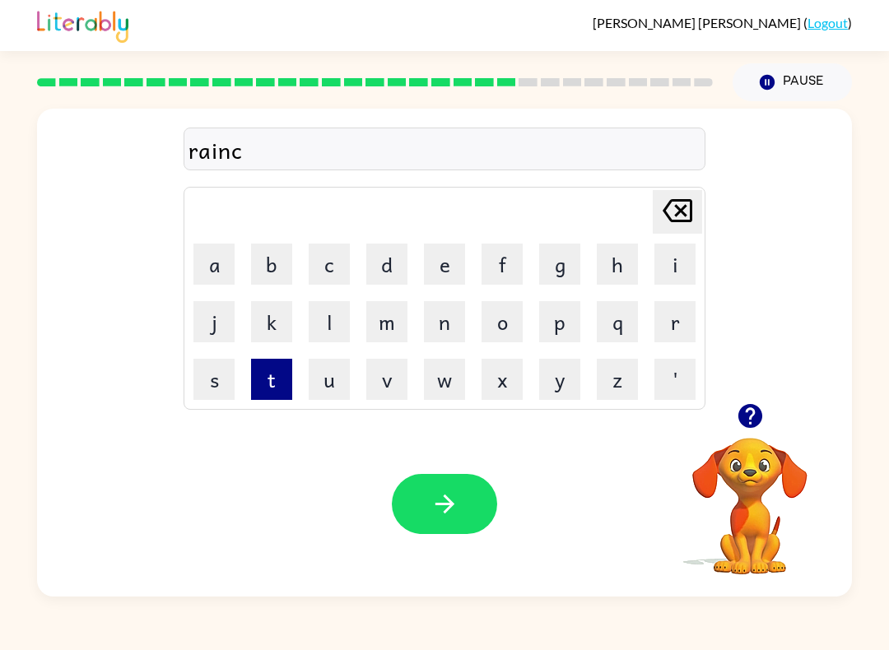
click at [282, 366] on button "t" at bounding box center [271, 379] width 41 height 41
click at [682, 217] on icon "[PERSON_NAME] last character input" at bounding box center [678, 211] width 40 height 40
click at [508, 323] on button "o" at bounding box center [502, 321] width 41 height 41
click at [281, 384] on button "t" at bounding box center [271, 379] width 41 height 41
click at [442, 263] on button "e" at bounding box center [444, 264] width 41 height 41
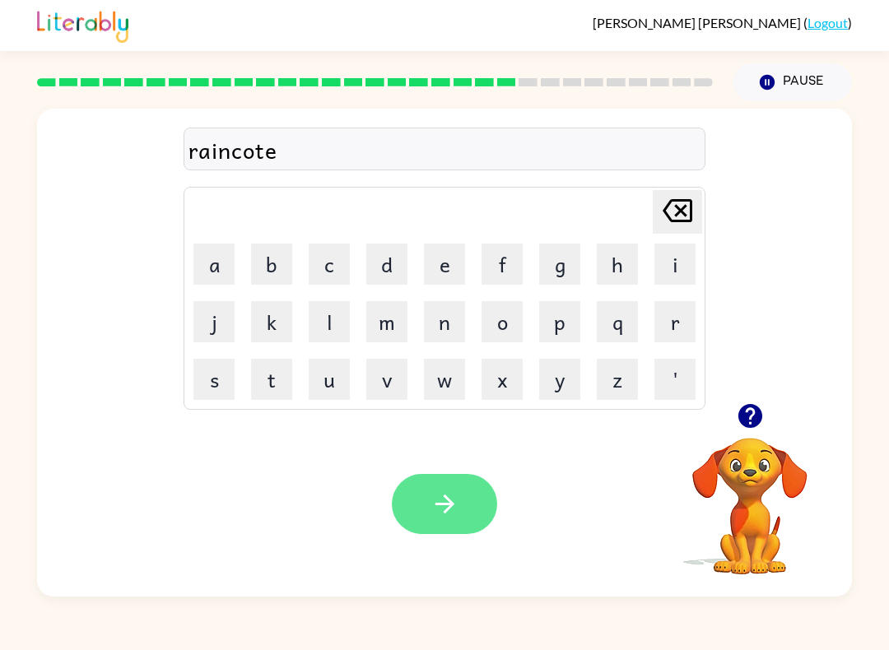
click at [464, 498] on button "button" at bounding box center [444, 504] width 105 height 60
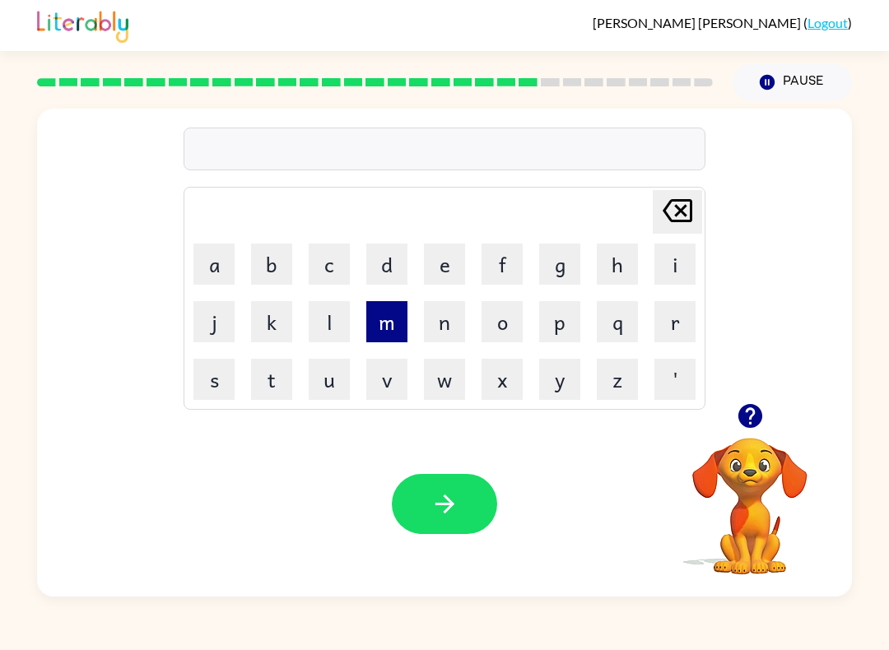
click at [399, 312] on button "m" at bounding box center [386, 321] width 41 height 41
click at [217, 259] on button "a" at bounding box center [214, 264] width 41 height 41
click at [663, 314] on button "r" at bounding box center [675, 321] width 41 height 41
click at [264, 325] on button "k" at bounding box center [271, 321] width 41 height 41
click at [450, 276] on button "e" at bounding box center [444, 264] width 41 height 41
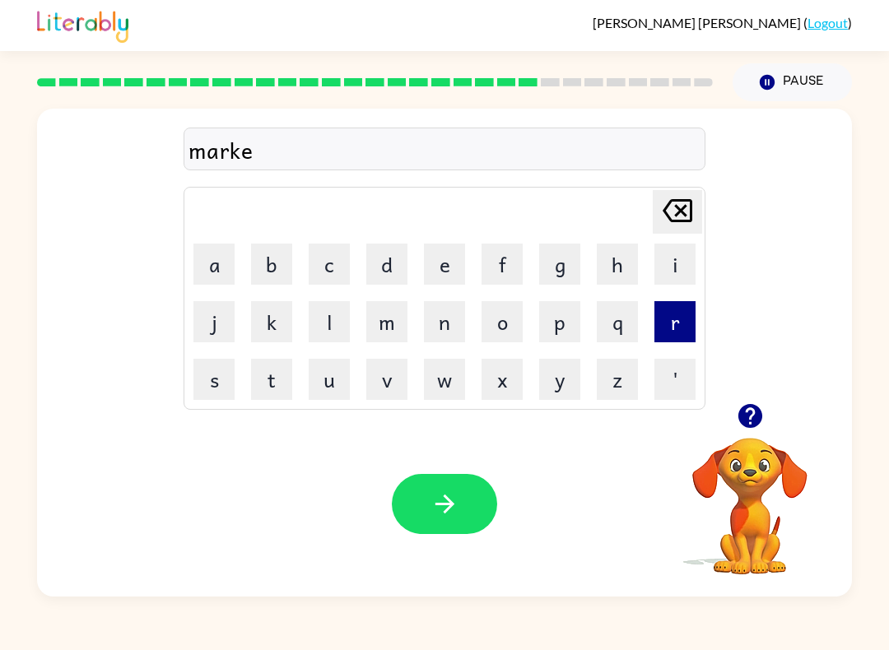
click at [677, 329] on button "r" at bounding box center [675, 321] width 41 height 41
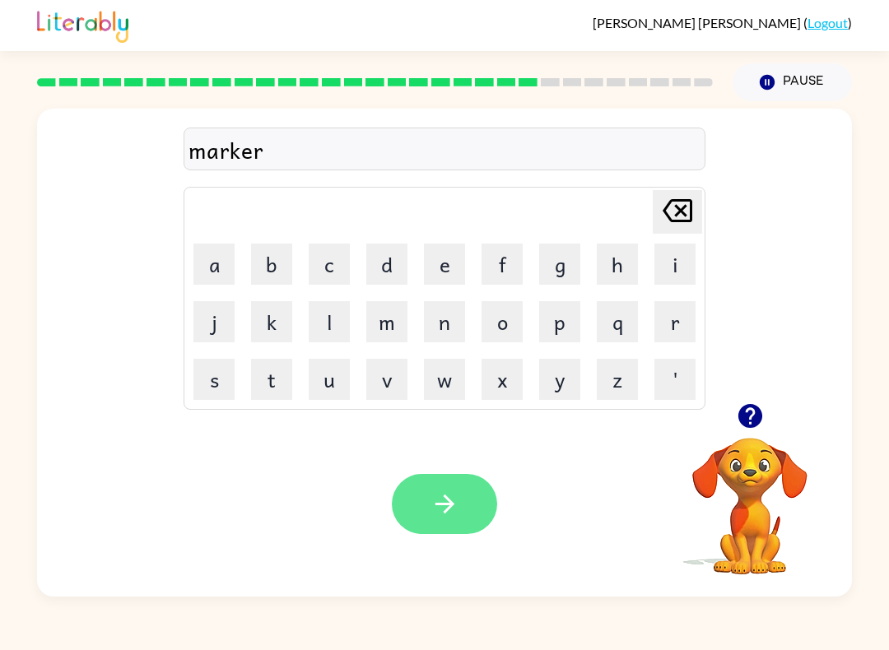
click at [456, 515] on icon "button" at bounding box center [445, 504] width 29 height 29
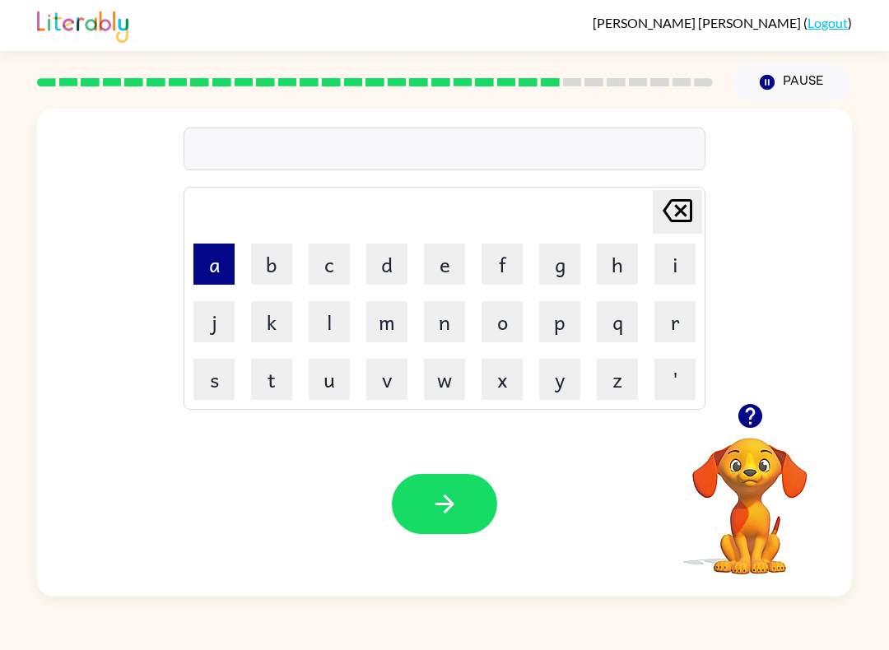
click at [204, 270] on button "a" at bounding box center [214, 264] width 41 height 41
click at [401, 263] on button "d" at bounding box center [386, 264] width 41 height 41
click at [389, 389] on button "v" at bounding box center [386, 379] width 41 height 41
click at [211, 274] on button "a" at bounding box center [214, 264] width 41 height 41
click at [443, 324] on button "n" at bounding box center [444, 321] width 41 height 41
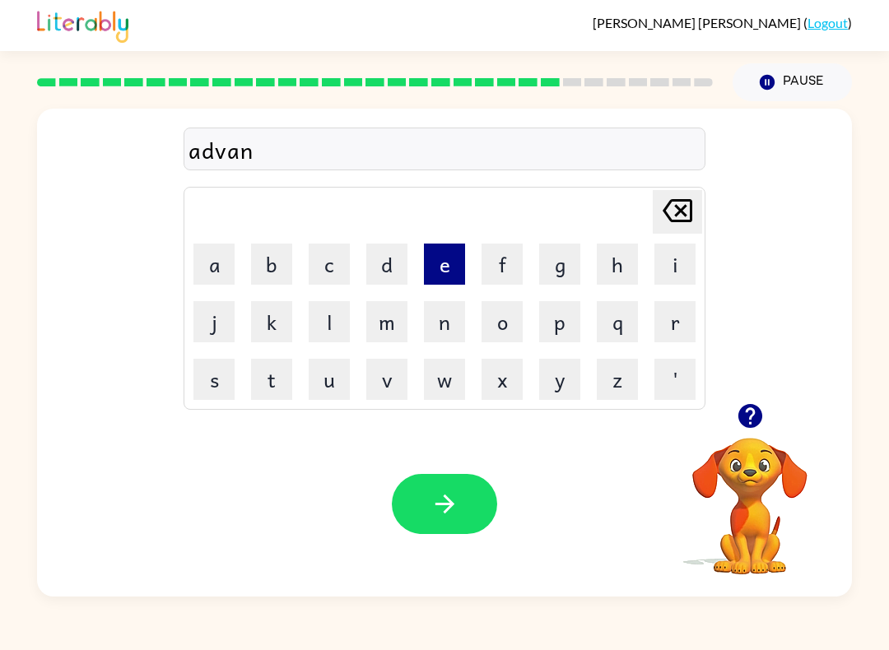
click at [449, 261] on button "e" at bounding box center [444, 264] width 41 height 41
click at [684, 203] on icon "[PERSON_NAME] last character input" at bounding box center [678, 211] width 40 height 40
click at [343, 255] on button "c" at bounding box center [329, 264] width 41 height 41
click at [455, 251] on button "e" at bounding box center [444, 264] width 41 height 41
click at [683, 211] on icon "[PERSON_NAME] last character input" at bounding box center [678, 211] width 40 height 40
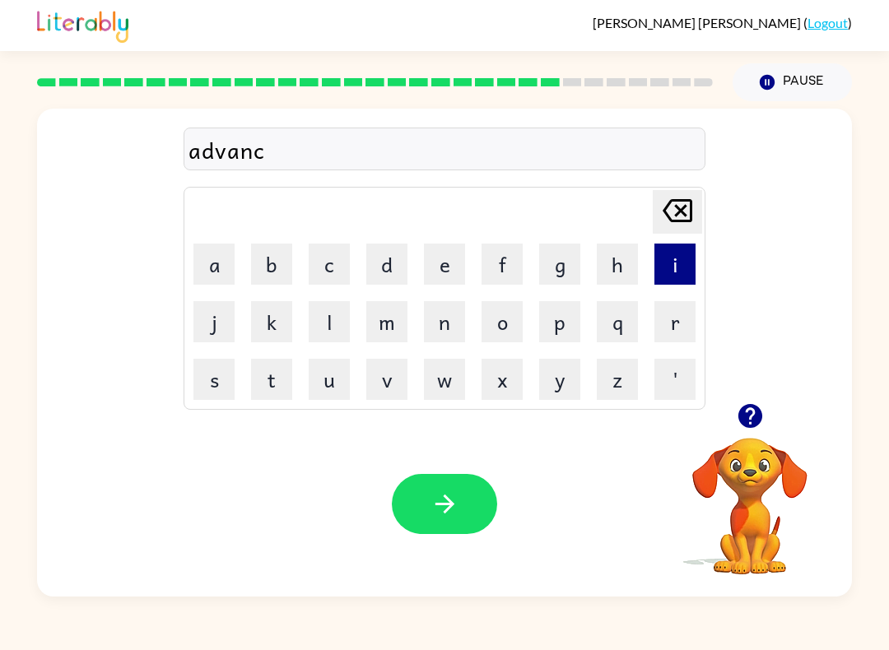
click at [678, 261] on button "i" at bounding box center [675, 264] width 41 height 41
click at [452, 324] on button "n" at bounding box center [444, 321] width 41 height 41
click at [563, 259] on button "g" at bounding box center [559, 264] width 41 height 41
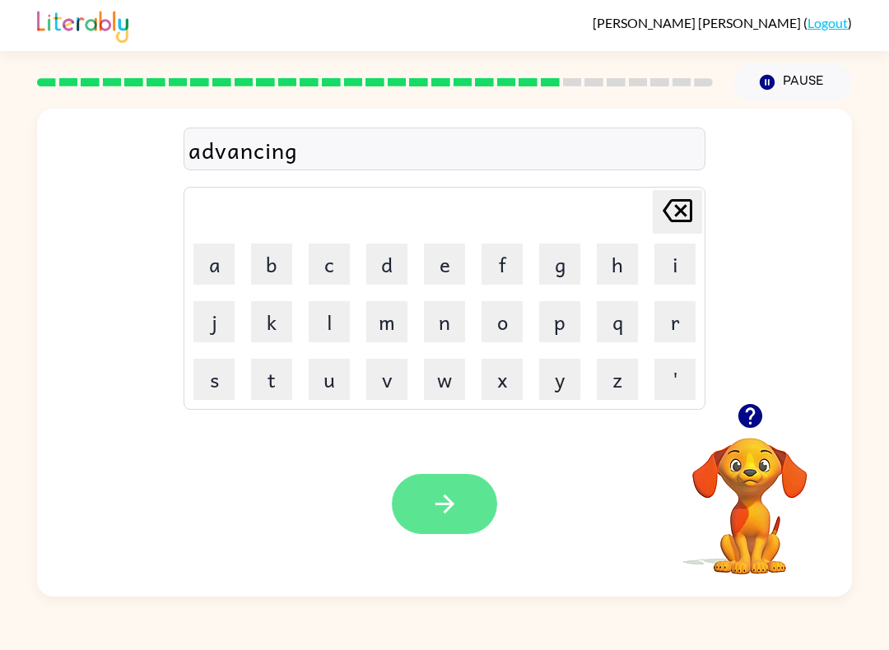
click at [438, 495] on icon "button" at bounding box center [445, 504] width 29 height 29
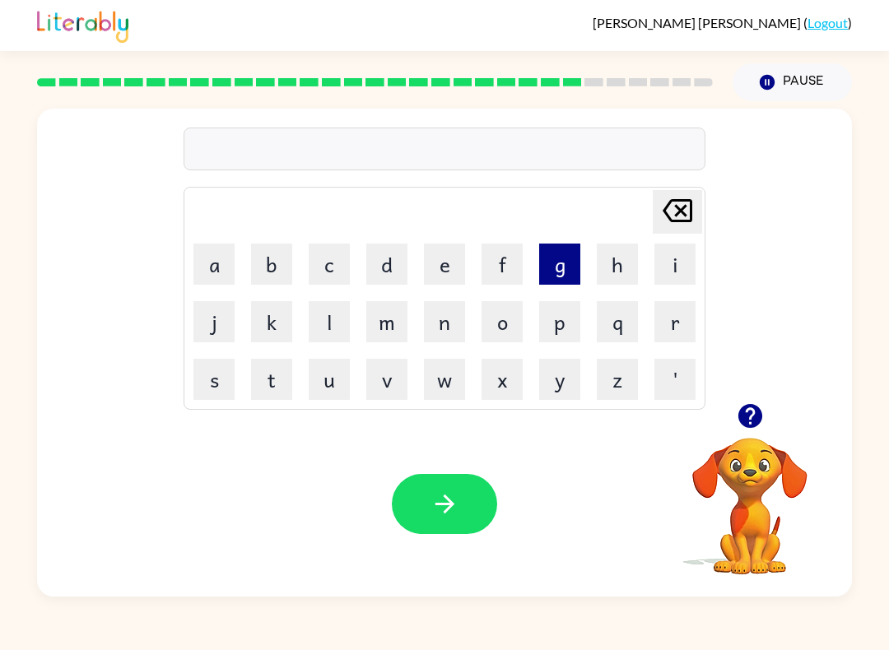
click at [571, 271] on button "g" at bounding box center [559, 264] width 41 height 41
click at [504, 328] on button "o" at bounding box center [502, 321] width 41 height 41
click at [263, 255] on button "b" at bounding box center [271, 264] width 41 height 41
click at [337, 322] on button "l" at bounding box center [329, 321] width 41 height 41
click at [448, 258] on button "e" at bounding box center [444, 264] width 41 height 41
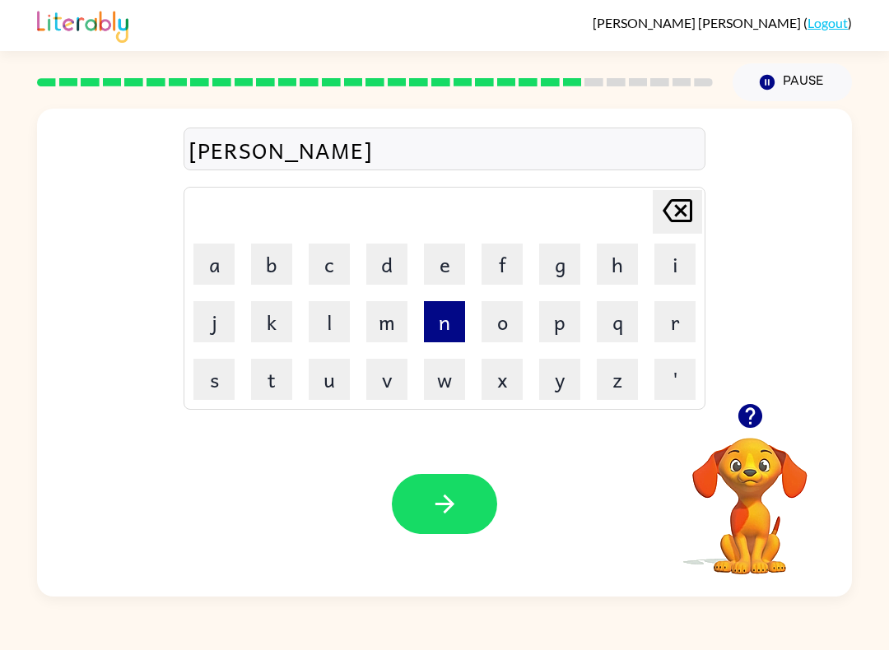
click at [437, 323] on button "n" at bounding box center [444, 321] width 41 height 41
click at [666, 213] on icon at bounding box center [678, 210] width 30 height 23
click at [678, 212] on icon "[PERSON_NAME] last character input" at bounding box center [678, 211] width 40 height 40
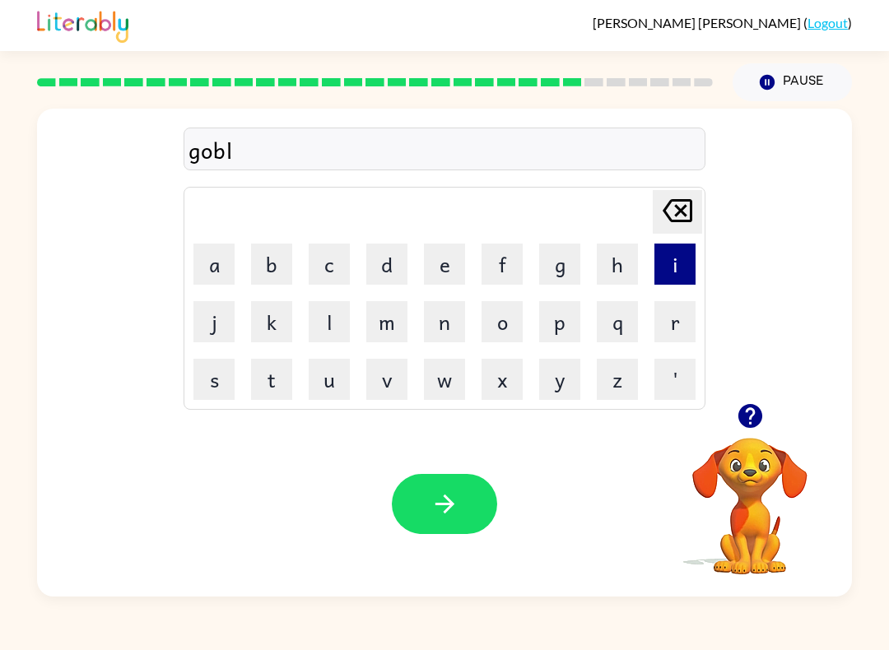
click at [680, 270] on button "i" at bounding box center [675, 264] width 41 height 41
click at [455, 332] on button "n" at bounding box center [444, 321] width 41 height 41
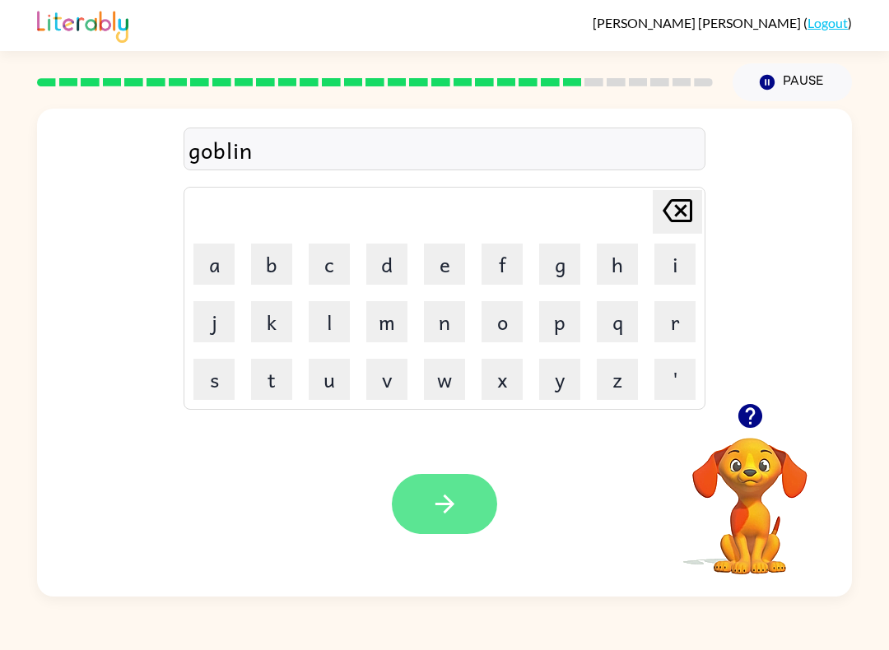
click at [453, 478] on button "button" at bounding box center [444, 504] width 105 height 60
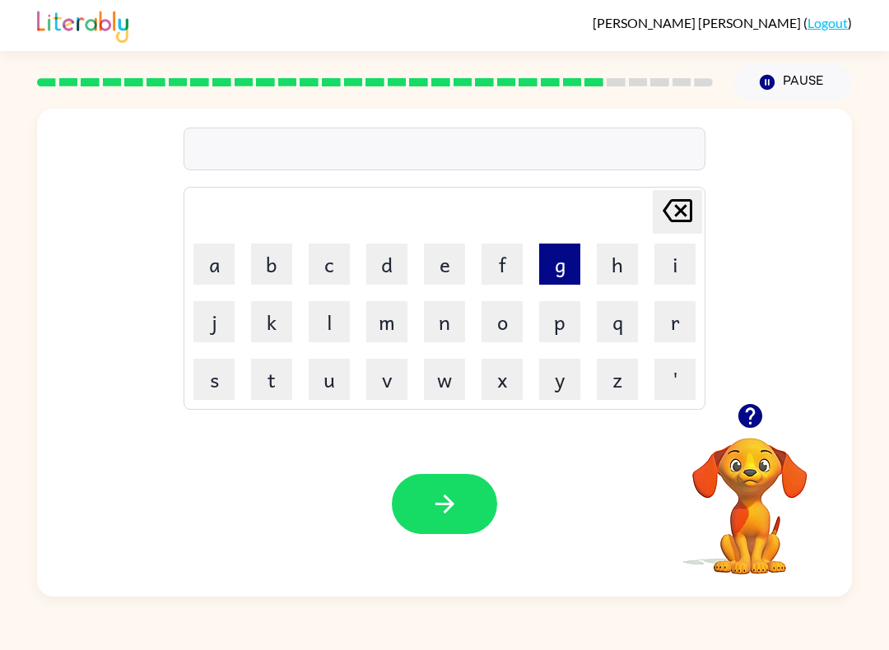
click at [558, 262] on button "g" at bounding box center [559, 264] width 41 height 41
click at [669, 210] on icon "[PERSON_NAME] last character input" at bounding box center [678, 211] width 40 height 40
click at [560, 262] on button "g" at bounding box center [559, 264] width 41 height 41
click at [674, 222] on icon at bounding box center [678, 210] width 30 height 23
click at [562, 263] on button "g" at bounding box center [559, 264] width 41 height 41
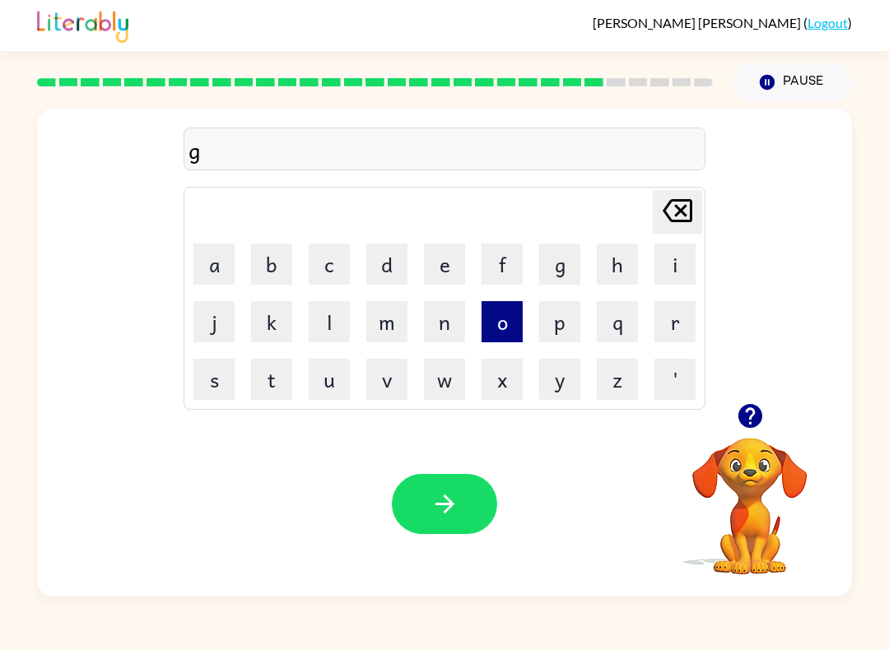
click at [507, 318] on button "o" at bounding box center [502, 321] width 41 height 41
click at [392, 380] on button "v" at bounding box center [386, 379] width 41 height 41
click at [514, 311] on button "o" at bounding box center [502, 321] width 41 height 41
click at [684, 324] on button "r" at bounding box center [675, 321] width 41 height 41
click at [446, 319] on button "n" at bounding box center [444, 321] width 41 height 41
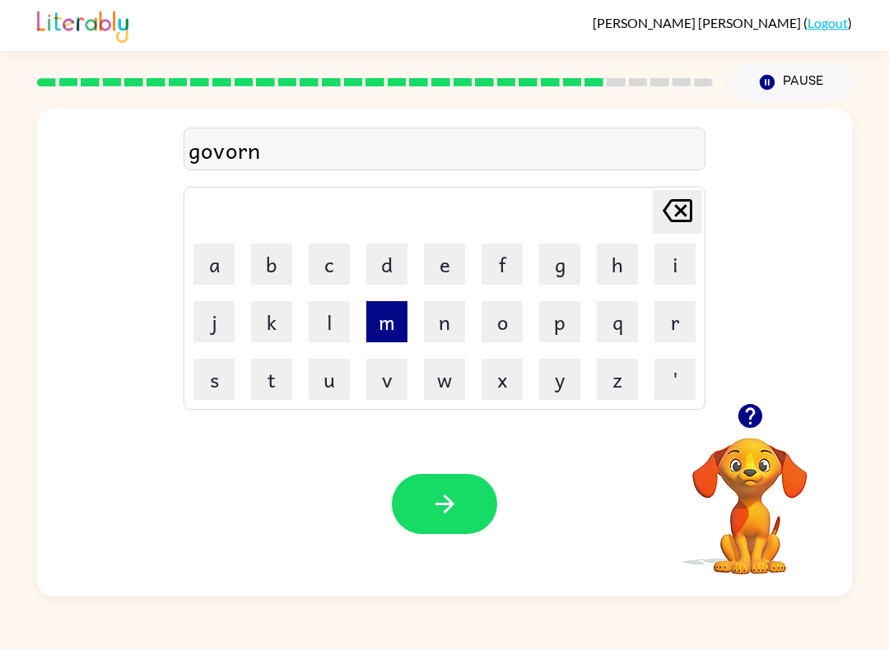
click at [398, 317] on button "m" at bounding box center [386, 321] width 41 height 41
click at [676, 258] on button "i" at bounding box center [675, 264] width 41 height 41
click at [450, 326] on button "n" at bounding box center [444, 321] width 41 height 41
click at [277, 370] on button "t" at bounding box center [271, 379] width 41 height 41
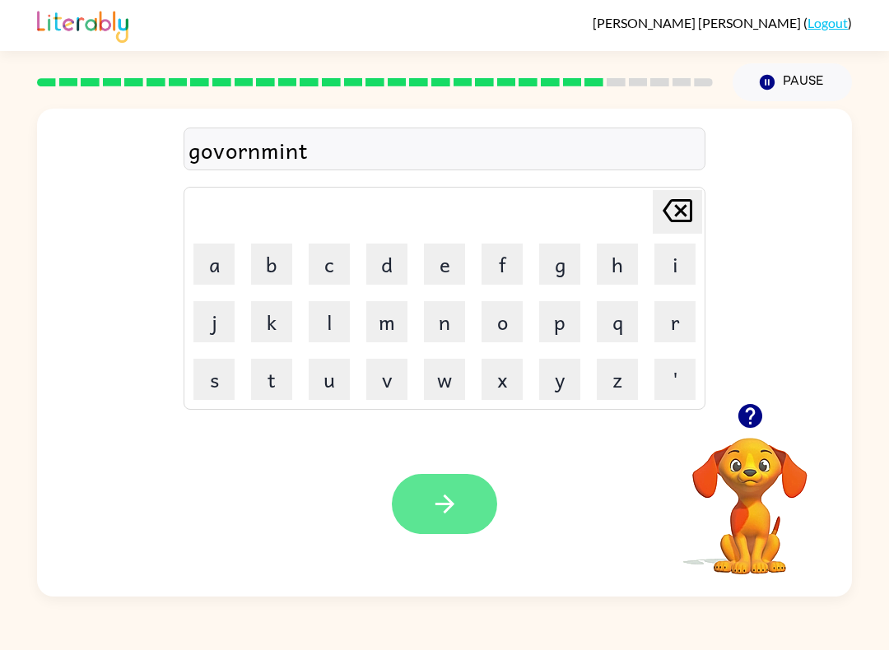
click at [445, 477] on button "button" at bounding box center [444, 504] width 105 height 60
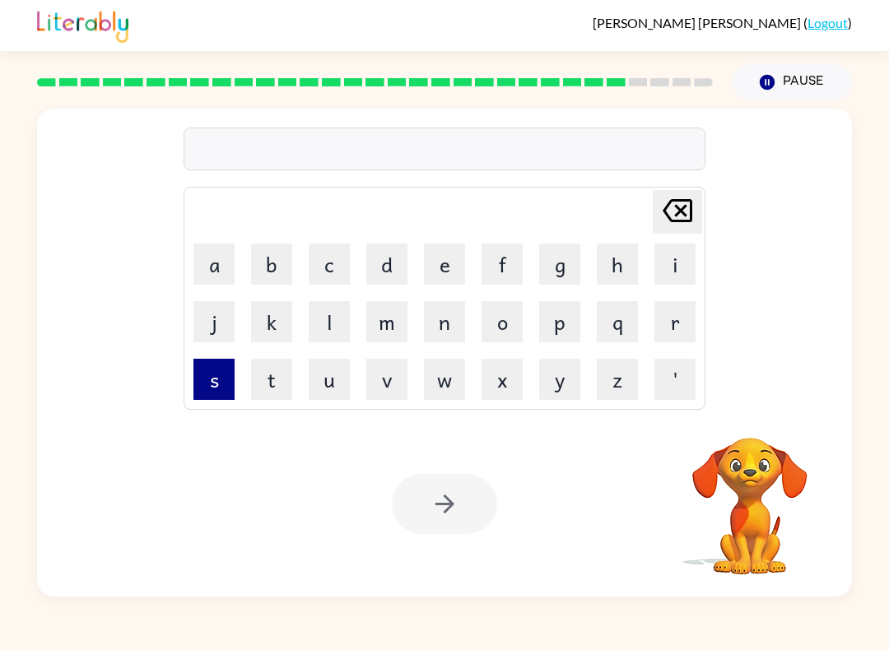
click at [217, 372] on button "s" at bounding box center [214, 379] width 41 height 41
click at [277, 375] on button "t" at bounding box center [271, 379] width 41 height 41
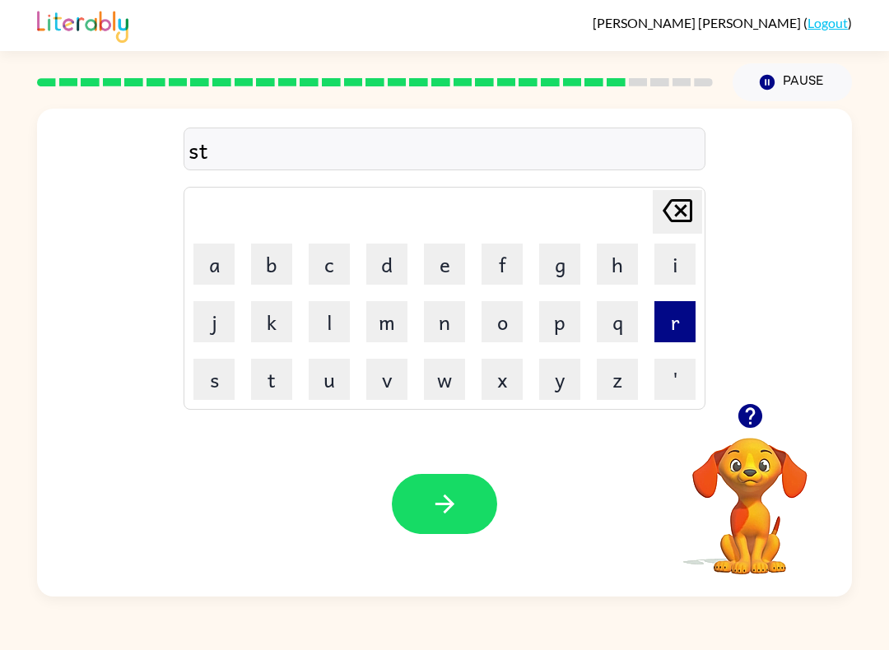
click at [675, 315] on button "r" at bounding box center [675, 321] width 41 height 41
click at [231, 250] on button "a" at bounding box center [214, 264] width 41 height 41
click at [672, 267] on button "i" at bounding box center [675, 264] width 41 height 41
click at [454, 324] on button "n" at bounding box center [444, 321] width 41 height 41
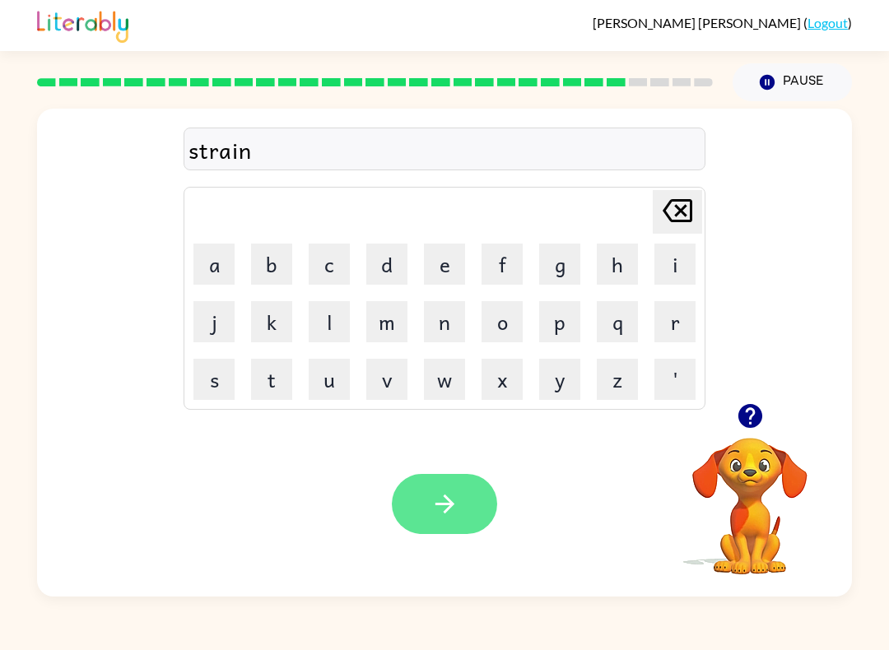
click at [455, 498] on icon "button" at bounding box center [445, 504] width 29 height 29
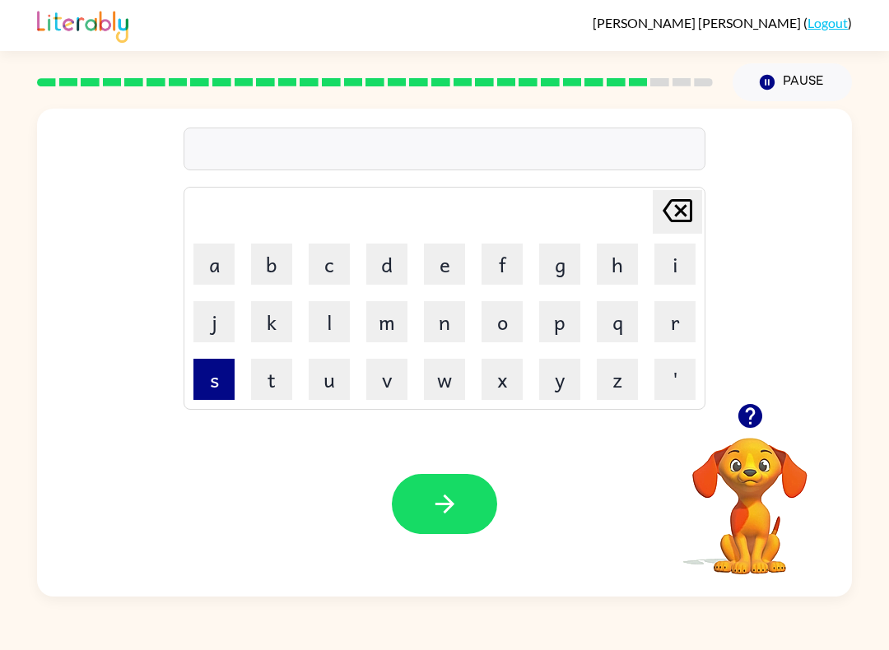
click at [221, 380] on button "s" at bounding box center [214, 379] width 41 height 41
click at [618, 268] on button "h" at bounding box center [617, 264] width 41 height 41
click at [219, 264] on button "a" at bounding box center [214, 264] width 41 height 41
click at [559, 328] on button "p" at bounding box center [559, 321] width 41 height 41
click at [444, 263] on button "e" at bounding box center [444, 264] width 41 height 41
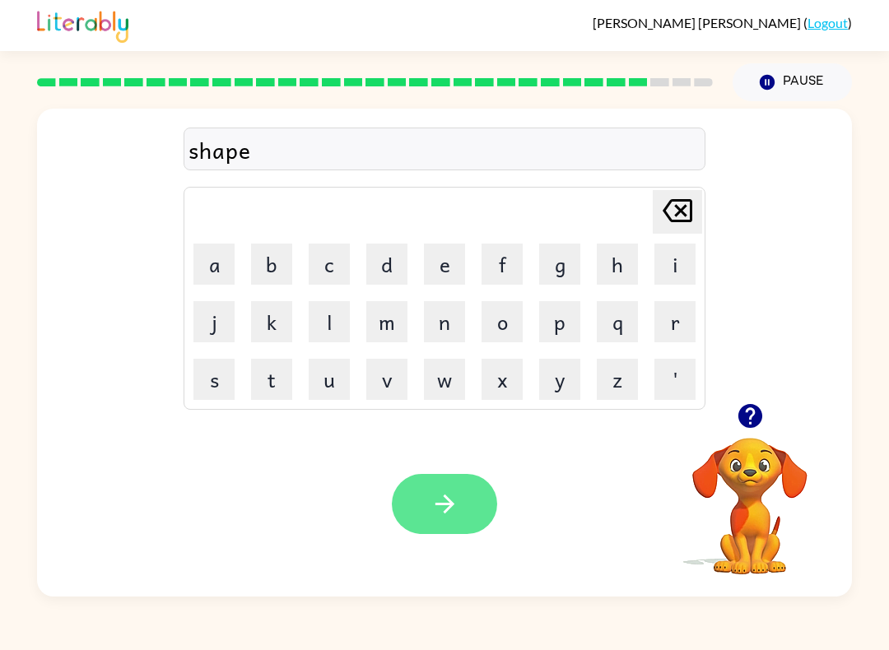
click at [427, 498] on button "button" at bounding box center [444, 504] width 105 height 60
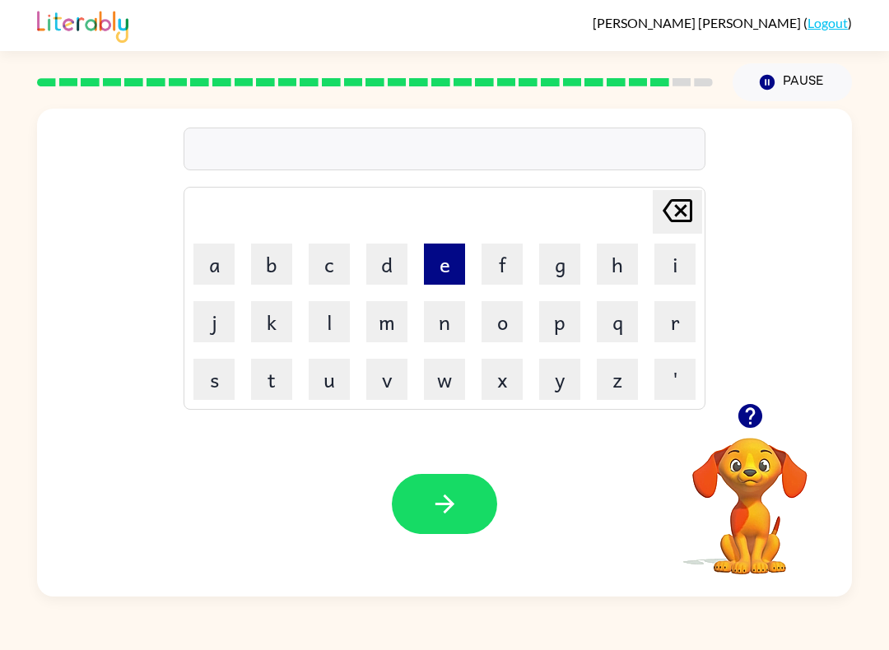
click at [459, 259] on button "e" at bounding box center [444, 264] width 41 height 41
click at [504, 389] on button "x" at bounding box center [502, 379] width 41 height 41
click at [432, 254] on button "e" at bounding box center [444, 264] width 41 height 41
click at [332, 315] on button "l" at bounding box center [329, 321] width 41 height 41
click at [337, 307] on button "l" at bounding box center [329, 321] width 41 height 41
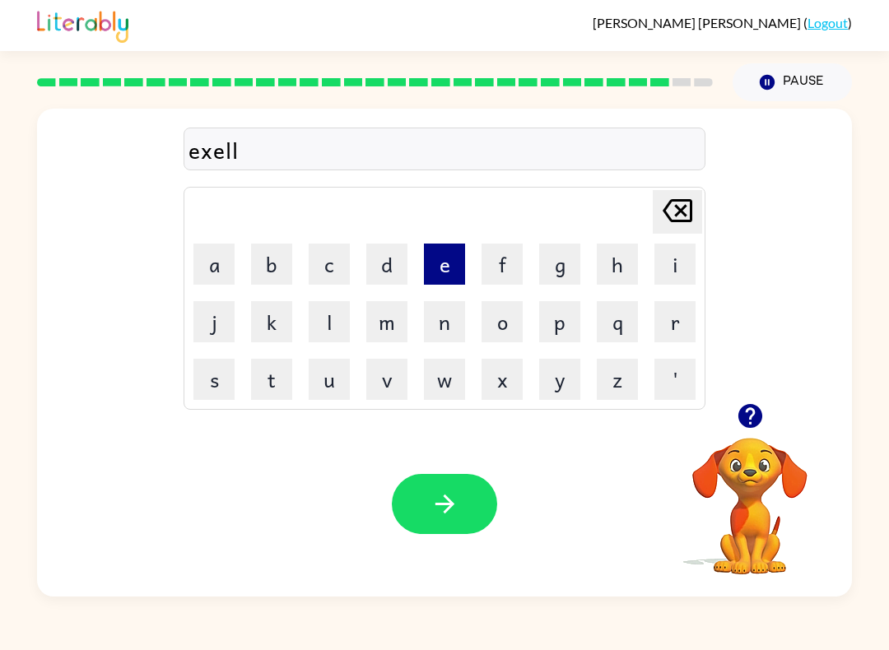
click at [450, 267] on button "e" at bounding box center [444, 264] width 41 height 41
click at [450, 324] on button "n" at bounding box center [444, 321] width 41 height 41
click at [273, 384] on button "t" at bounding box center [271, 379] width 41 height 41
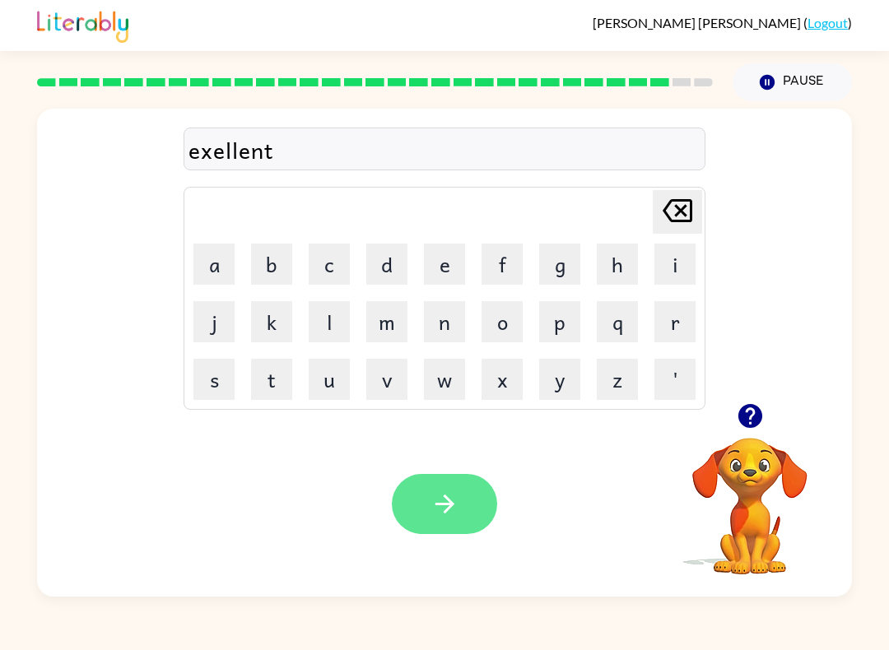
click at [447, 498] on icon "button" at bounding box center [444, 504] width 19 height 19
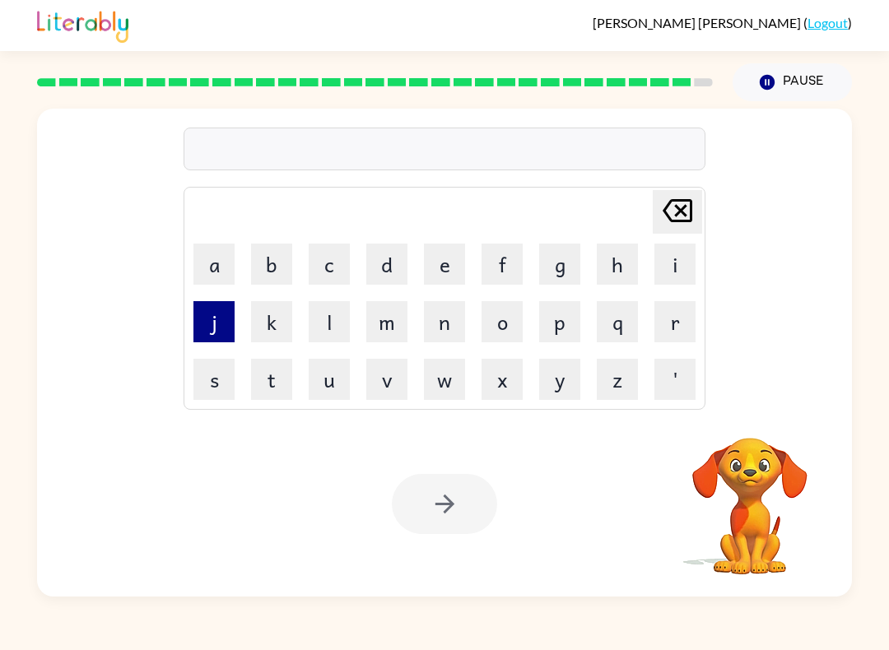
click at [216, 322] on button "j" at bounding box center [214, 321] width 41 height 41
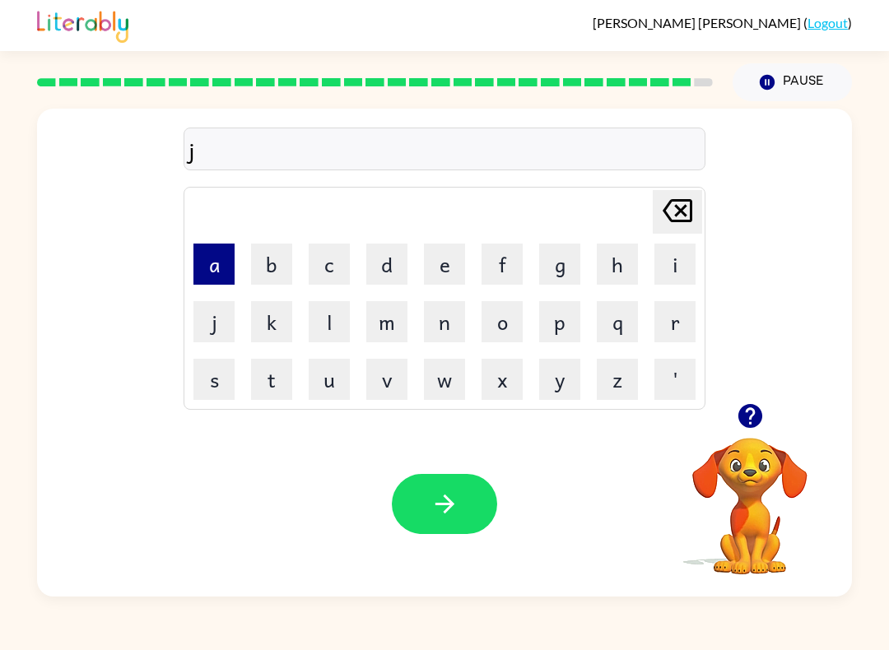
click at [223, 262] on button "a" at bounding box center [214, 264] width 41 height 41
click at [449, 371] on button "w" at bounding box center [444, 379] width 41 height 41
click at [274, 256] on button "b" at bounding box center [271, 264] width 41 height 41
click at [683, 323] on button "r" at bounding box center [675, 321] width 41 height 41
click at [217, 263] on button "a" at bounding box center [214, 264] width 41 height 41
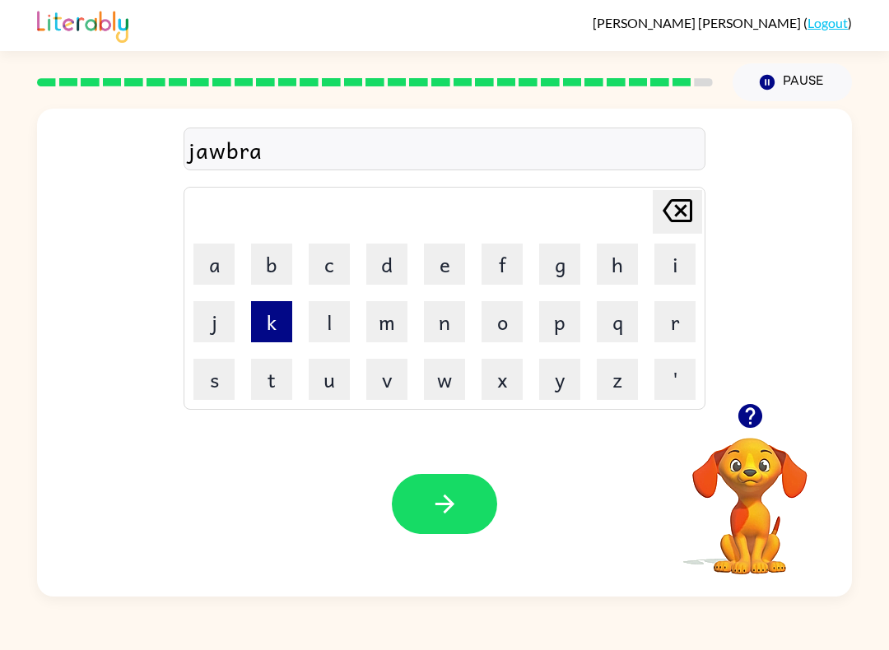
click at [273, 328] on button "k" at bounding box center [271, 321] width 41 height 41
click at [441, 264] on button "e" at bounding box center [444, 264] width 41 height 41
click at [678, 322] on button "r" at bounding box center [675, 321] width 41 height 41
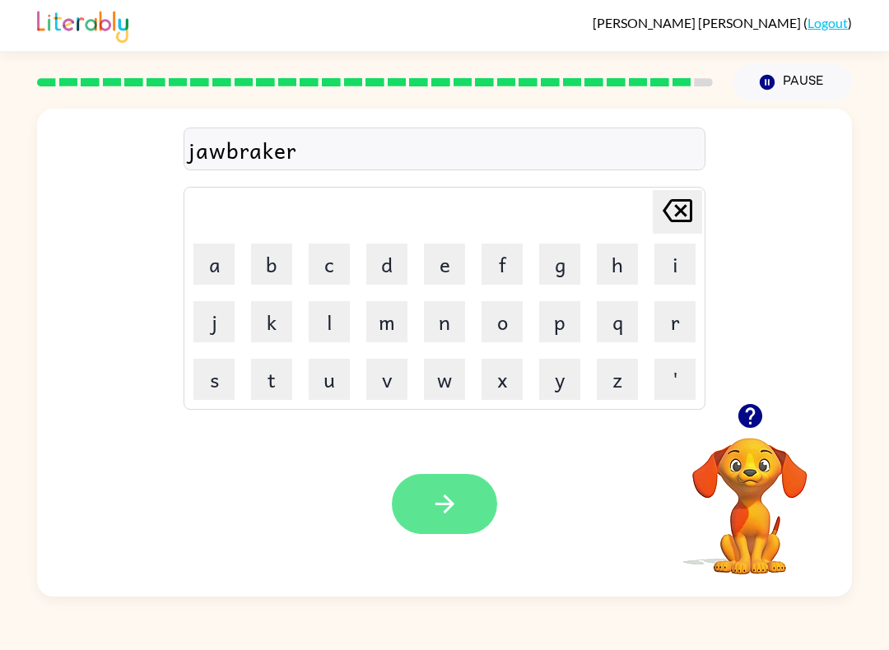
click at [464, 497] on button "button" at bounding box center [444, 504] width 105 height 60
